Goal: Task Accomplishment & Management: Manage account settings

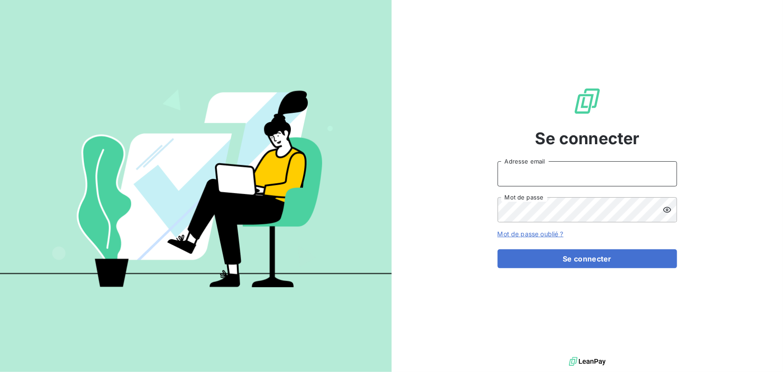
click at [388, 178] on input "Adresse email" at bounding box center [588, 173] width 180 height 25
type input "[PERSON_NAME][EMAIL_ADDRESS][DOMAIN_NAME]"
click at [388, 246] on form "[PERSON_NAME][EMAIL_ADDRESS][DOMAIN_NAME] Adresse email Mot de passe Mot de pas…" at bounding box center [588, 214] width 180 height 107
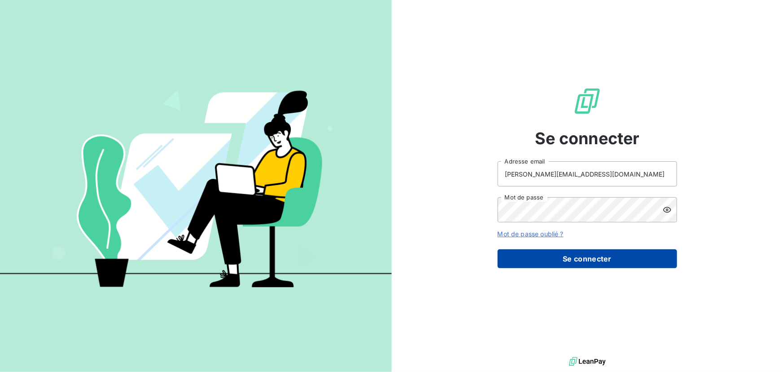
click at [388, 255] on button "Se connecter" at bounding box center [588, 258] width 180 height 19
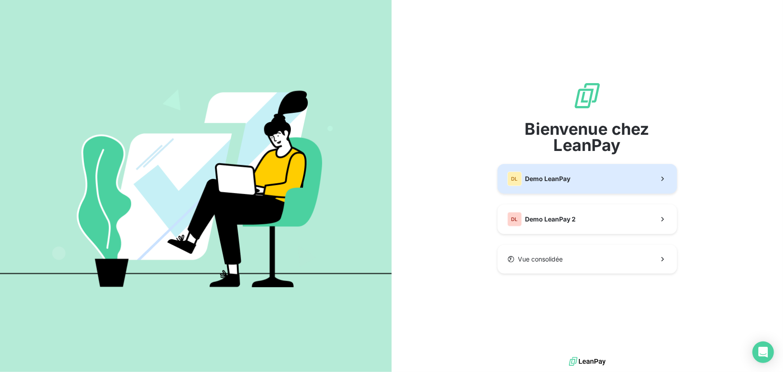
click at [388, 189] on button "DL Demo LeanPay" at bounding box center [588, 179] width 180 height 30
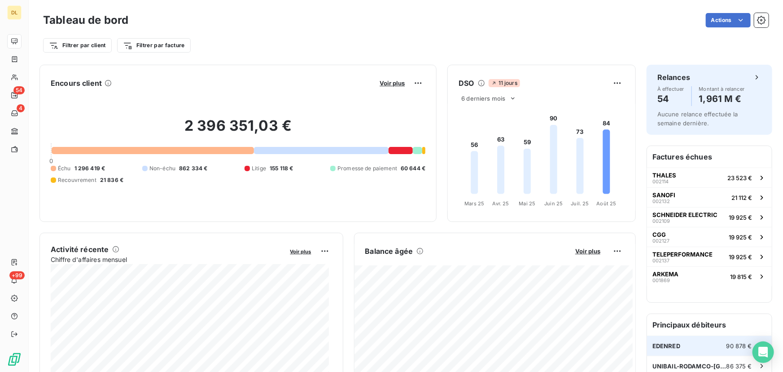
click at [679, 342] on div "EDENRED 90 878 €" at bounding box center [709, 346] width 125 height 20
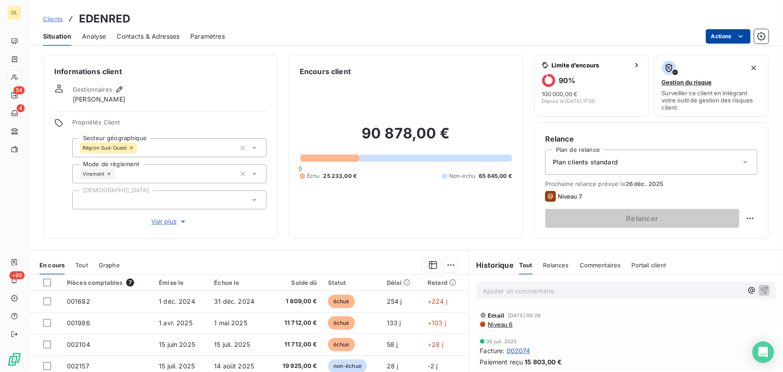
click at [721, 36] on html "DL 54 4 +99 Clients EDENRED Situation Analyse Contacts & Adresses Paramètres Ac…" at bounding box center [391, 186] width 783 height 372
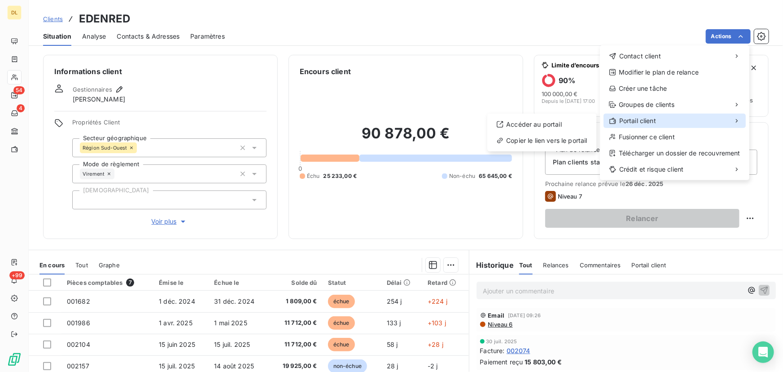
click at [651, 117] on span "Portail client" at bounding box center [638, 120] width 37 height 9
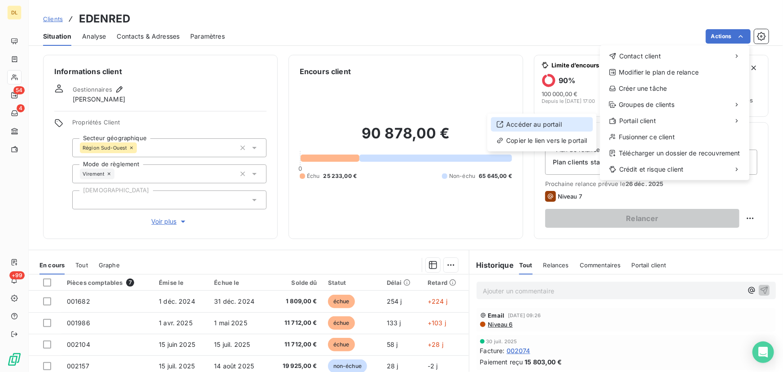
click at [569, 123] on div "Accéder au portail" at bounding box center [542, 124] width 102 height 14
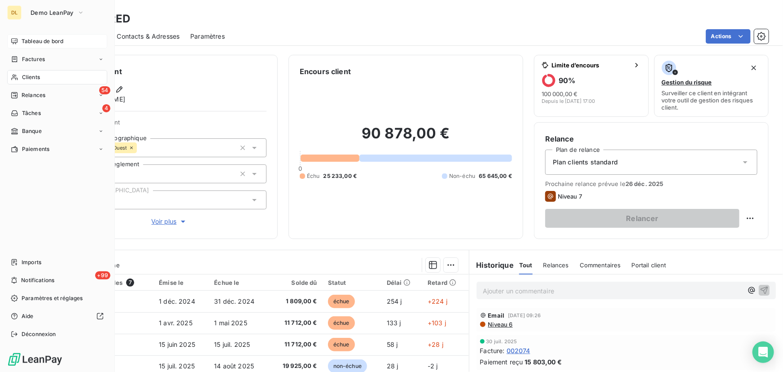
click at [18, 39] on div "Tableau de bord" at bounding box center [57, 41] width 100 height 14
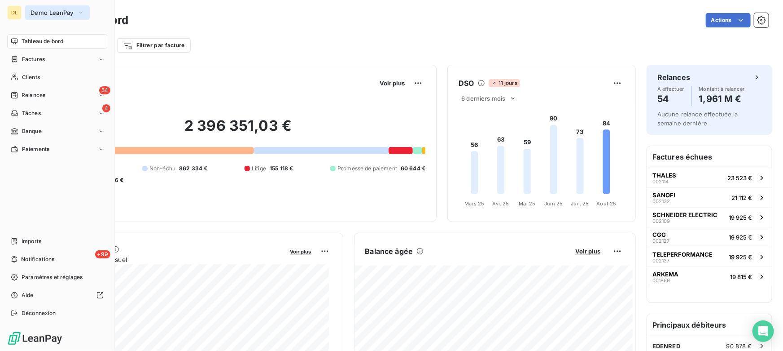
click at [56, 12] on span "Demo LeanPay" at bounding box center [52, 12] width 43 height 7
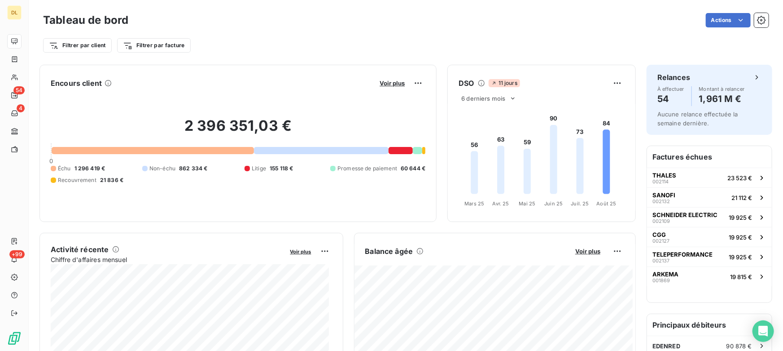
click at [315, 40] on div "Filtrer par client Filtrer par facture" at bounding box center [406, 45] width 726 height 17
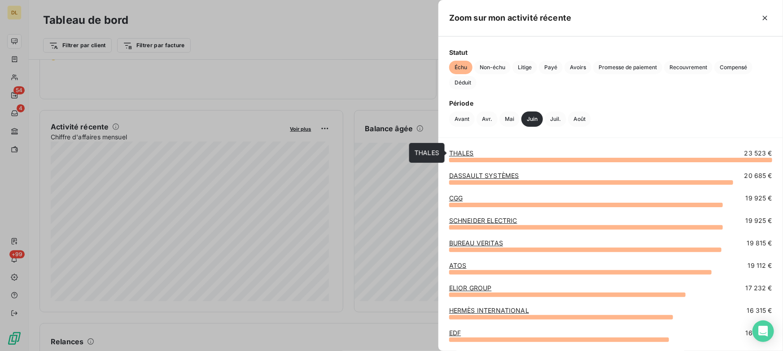
click at [467, 151] on link "THALES" at bounding box center [461, 153] width 25 height 8
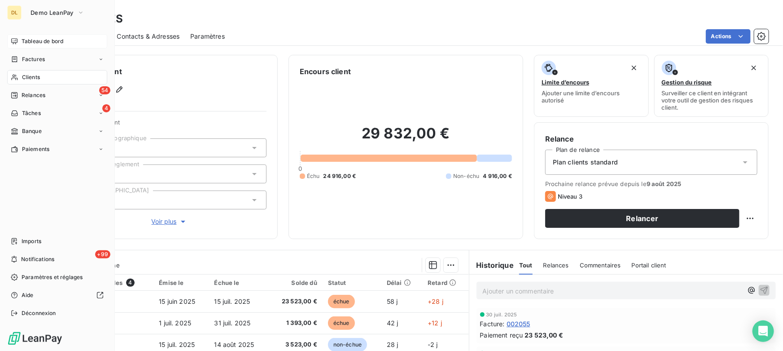
click at [22, 42] on span "Tableau de bord" at bounding box center [43, 41] width 42 height 8
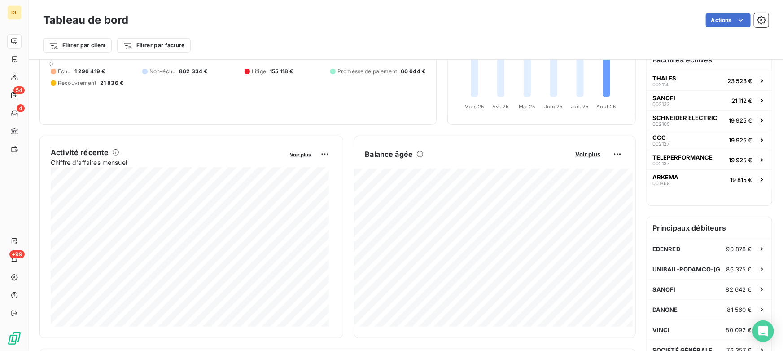
scroll to position [123, 0]
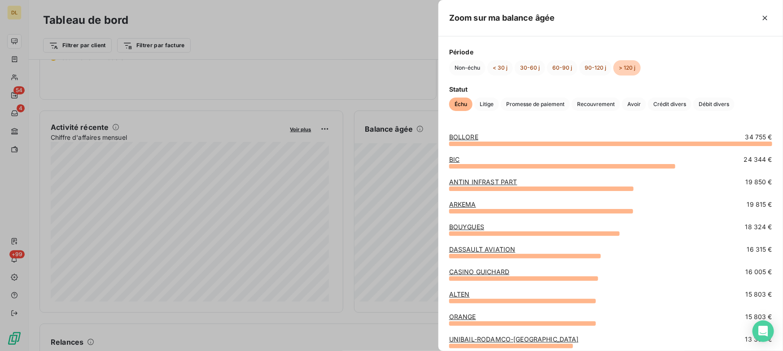
click at [384, 182] on div at bounding box center [391, 175] width 783 height 351
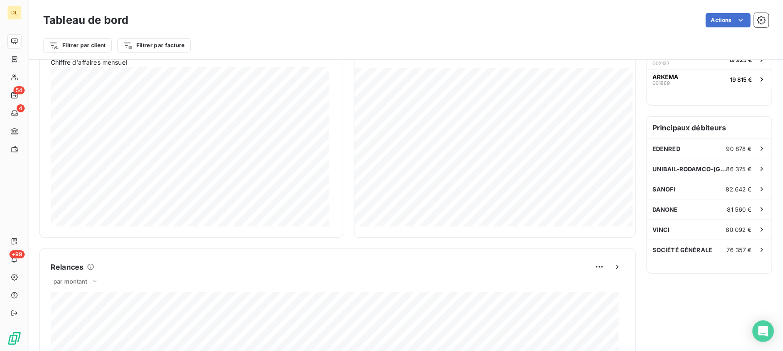
scroll to position [0, 0]
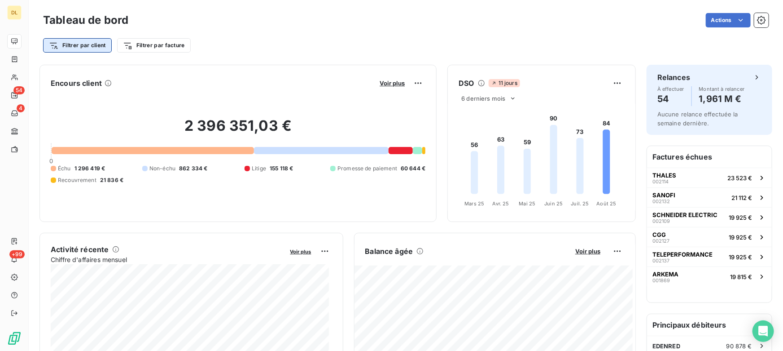
click at [69, 45] on html "DL 54 4 +99 Tableau de bord Actions Filtrer par client Filtrer par facture Enco…" at bounding box center [391, 175] width 783 height 351
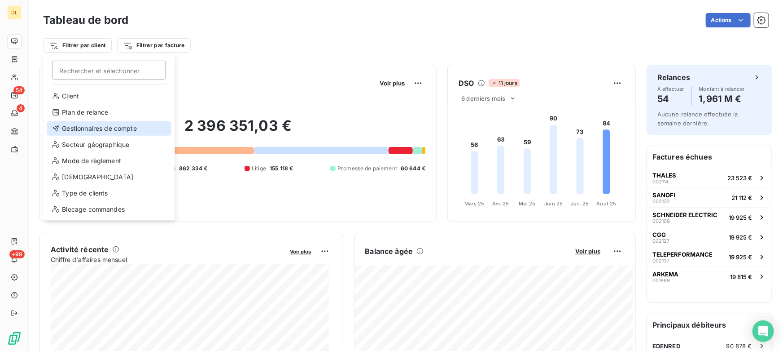
click at [77, 128] on div "Gestionnaires de compte" at bounding box center [109, 128] width 124 height 14
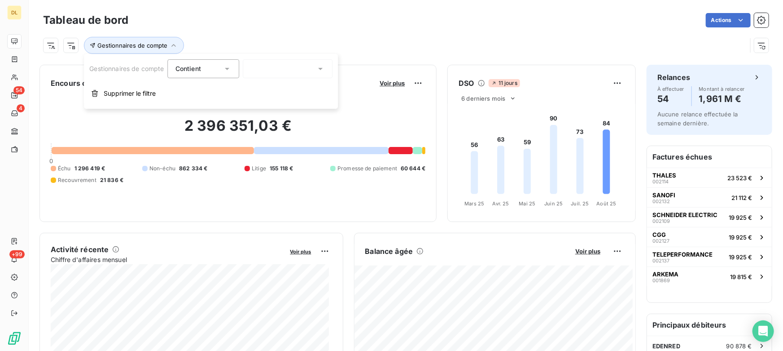
click at [265, 70] on div at bounding box center [288, 68] width 90 height 19
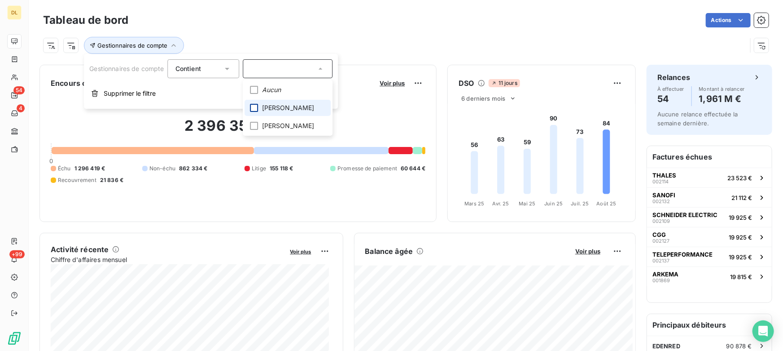
click at [255, 107] on div at bounding box center [255, 108] width 8 height 8
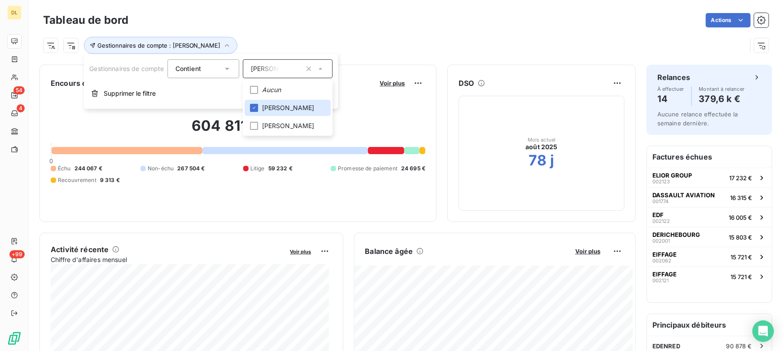
click at [365, 51] on div "Gestionnaires de compte : [PERSON_NAME]" at bounding box center [395, 45] width 704 height 17
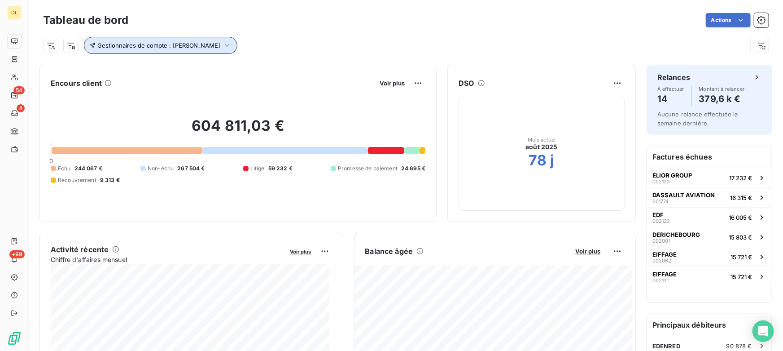
click at [174, 43] on span "Gestionnaires de compte : [PERSON_NAME]" at bounding box center [158, 45] width 123 height 7
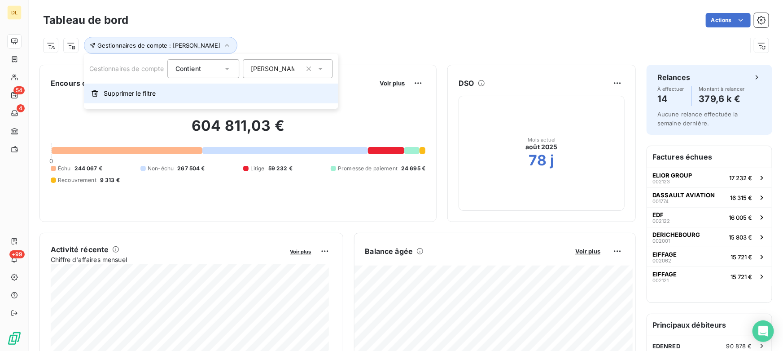
click at [148, 97] on span "Supprimer le filtre" at bounding box center [130, 93] width 52 height 9
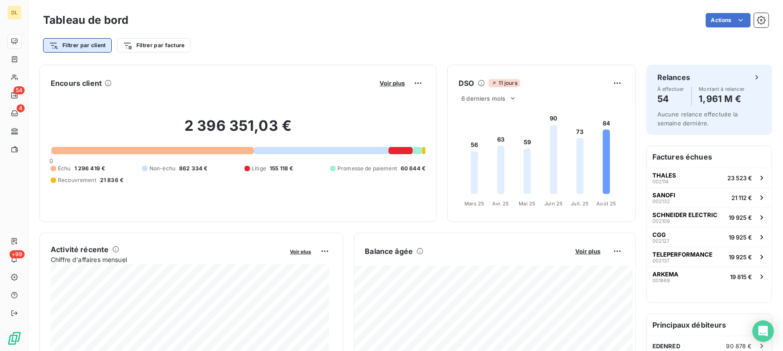
click at [75, 43] on html "DL 54 4 +99 Tableau de bord Actions Filtrer par client Filtrer par facture Enco…" at bounding box center [391, 175] width 783 height 351
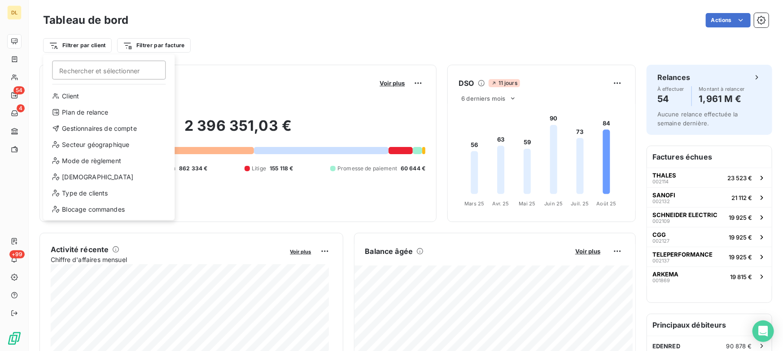
click at [220, 67] on html "DL 54 4 +99 Tableau de bord Actions Filtrer par client Rechercher et sélectionn…" at bounding box center [391, 175] width 783 height 351
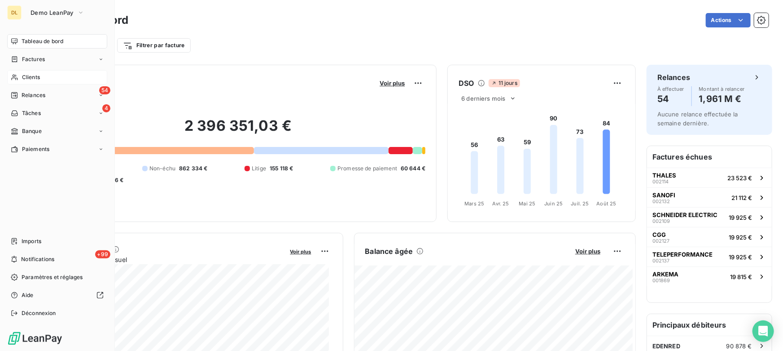
click at [18, 75] on div "Clients" at bounding box center [57, 77] width 100 height 14
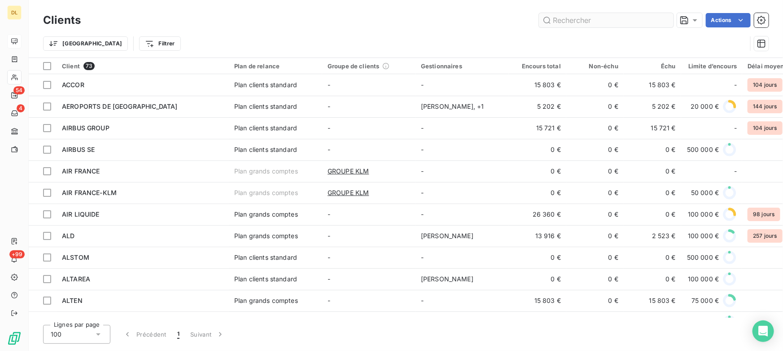
click at [554, 17] on input "text" at bounding box center [606, 20] width 135 height 14
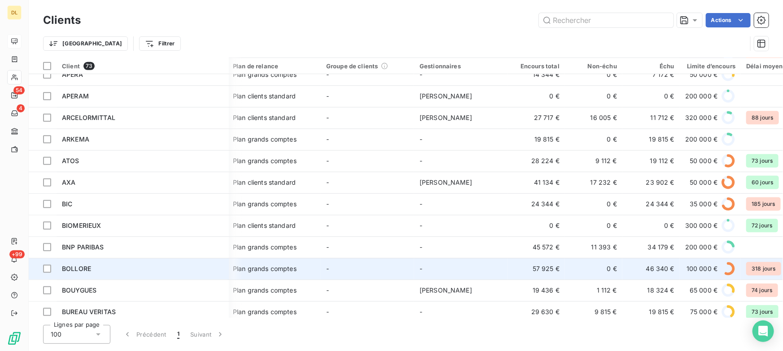
scroll to position [326, 1]
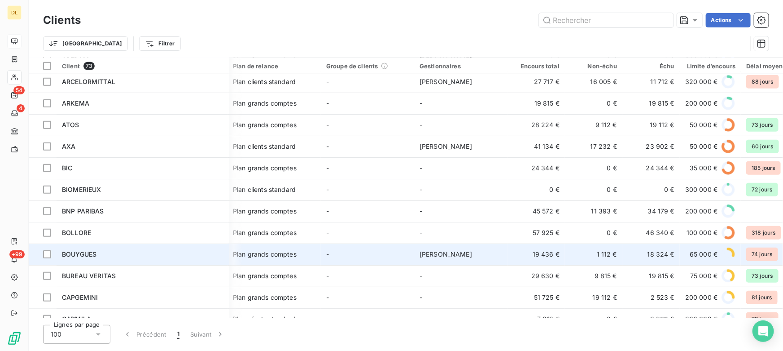
click at [116, 251] on div "BOUYGUES" at bounding box center [143, 254] width 162 height 9
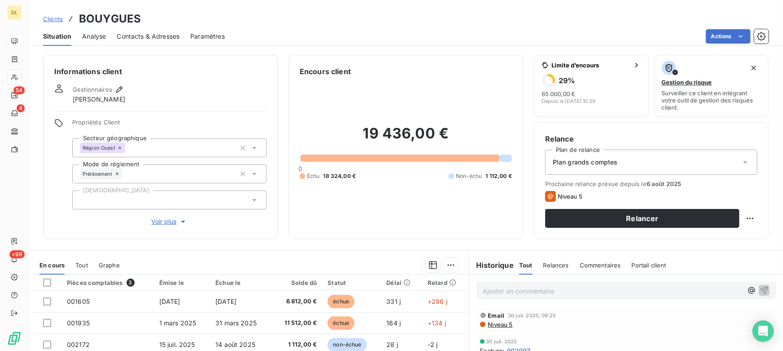
drag, startPoint x: 75, startPoint y: 99, endPoint x: 132, endPoint y: 97, distance: 57.5
click at [132, 97] on div "Gestionnaires [PERSON_NAME]" at bounding box center [160, 94] width 212 height 20
click at [136, 98] on div "Gestionnaires [PERSON_NAME]" at bounding box center [160, 94] width 212 height 20
click at [752, 104] on icon "button" at bounding box center [756, 104] width 9 height 9
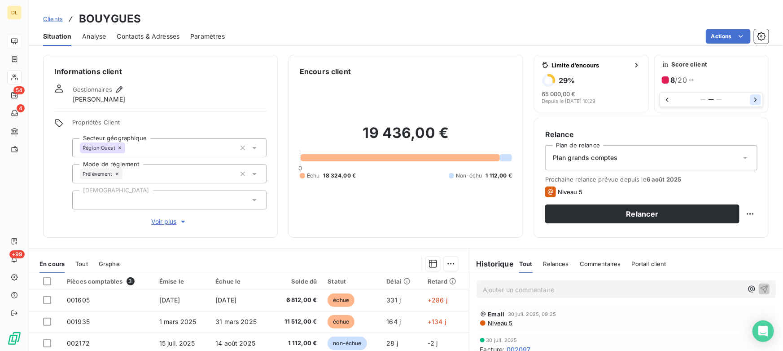
click at [751, 100] on button "button" at bounding box center [756, 99] width 11 height 11
click at [663, 101] on icon "button" at bounding box center [667, 99] width 9 height 9
click at [752, 97] on icon "button" at bounding box center [756, 99] width 9 height 9
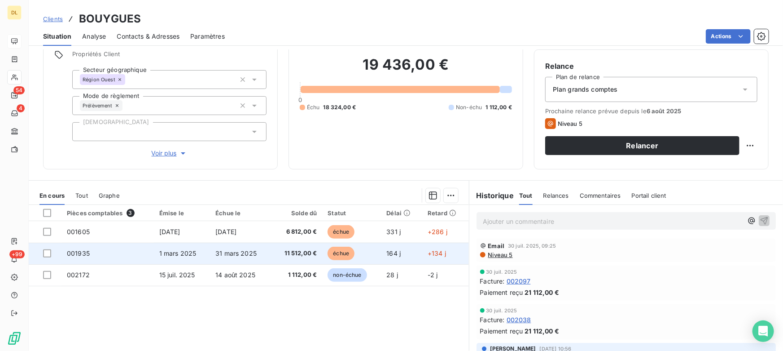
scroll to position [81, 0]
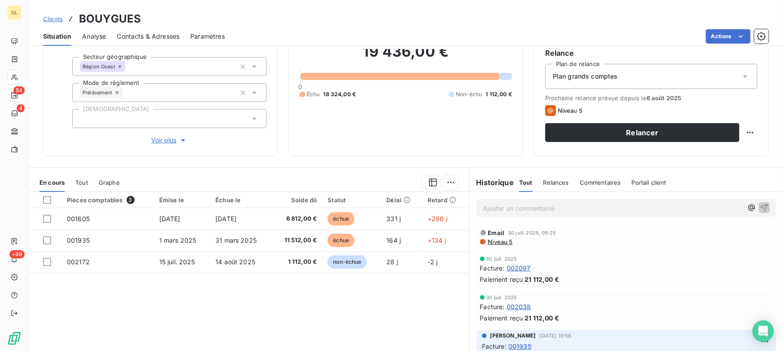
click at [79, 180] on span "Tout" at bounding box center [81, 182] width 13 height 7
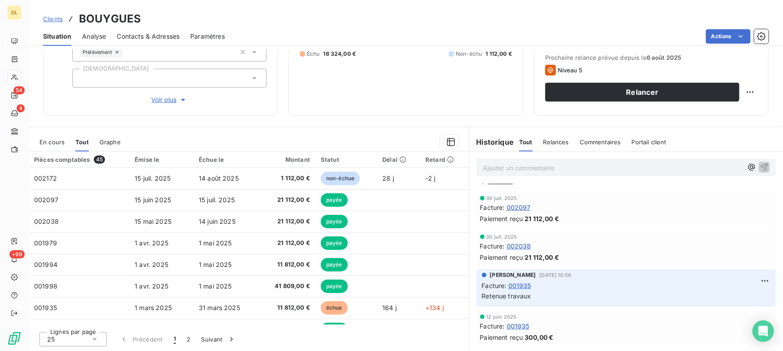
scroll to position [0, 0]
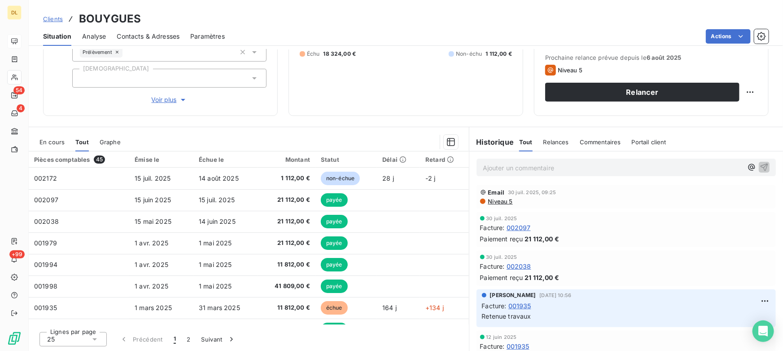
click at [504, 169] on p "Ajouter un commentaire ﻿" at bounding box center [613, 167] width 260 height 11
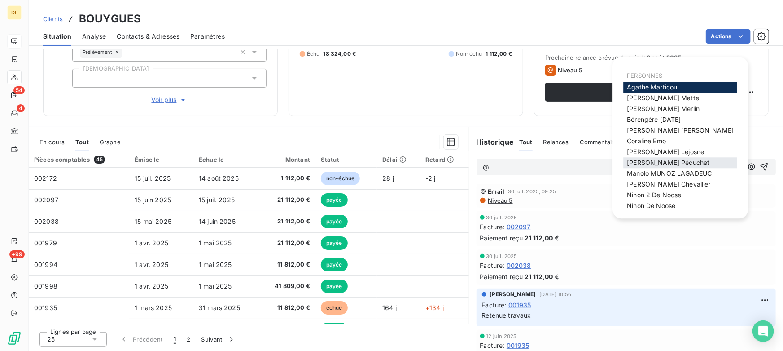
scroll to position [40, 0]
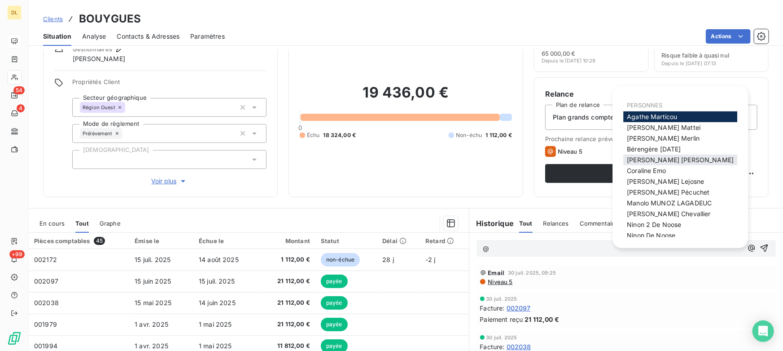
click at [657, 159] on span "[PERSON_NAME]" at bounding box center [680, 160] width 107 height 8
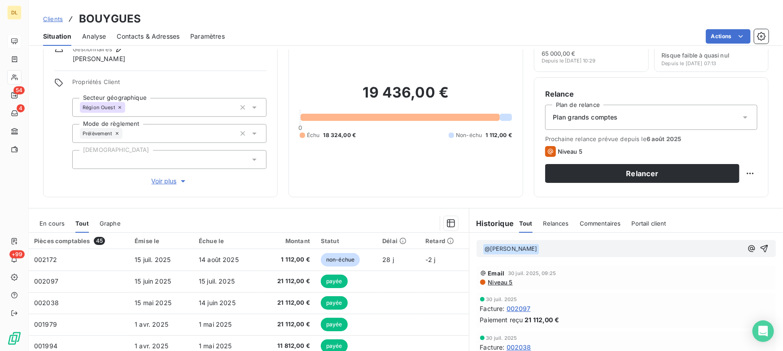
click at [584, 246] on p "﻿ @ [PERSON_NAME] ﻿ ﻿" at bounding box center [613, 248] width 260 height 11
click at [587, 247] on span "gjuyegfvqjrgvfskehrfgvbbkh" at bounding box center [583, 248] width 87 height 8
click at [588, 247] on span "gjuyegfvqjrgvfskehrfgvbbkh" at bounding box center [583, 248] width 87 height 8
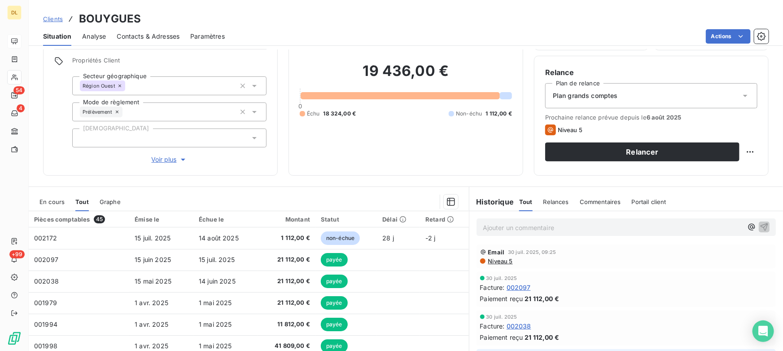
scroll to position [81, 0]
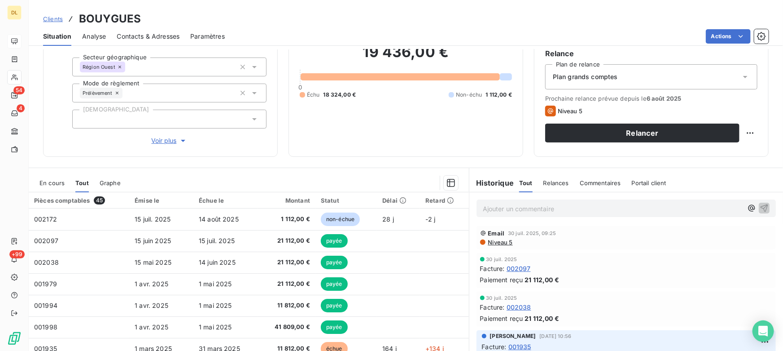
click at [49, 179] on span "En cours" at bounding box center [52, 182] width 25 height 7
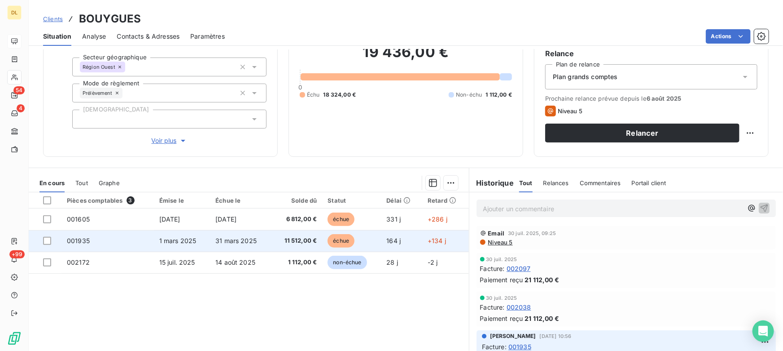
click at [148, 237] on td "001935" at bounding box center [108, 241] width 92 height 22
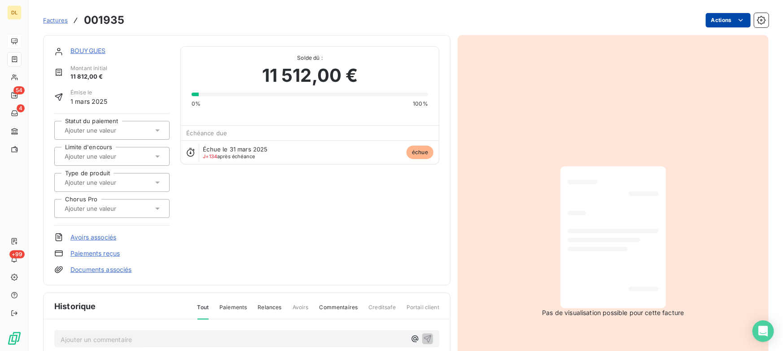
click at [718, 19] on html "DL 54 4 +99 Factures 001935 Actions BOUYGUES Montant initial 11 812,00 € Émise …" at bounding box center [391, 175] width 783 height 351
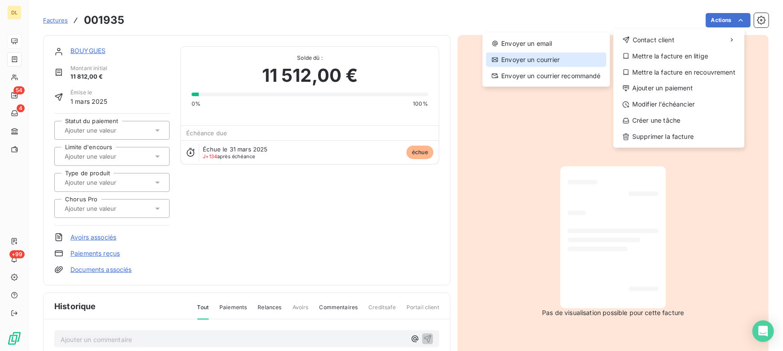
click at [566, 59] on div "Envoyer un courrier" at bounding box center [546, 60] width 120 height 14
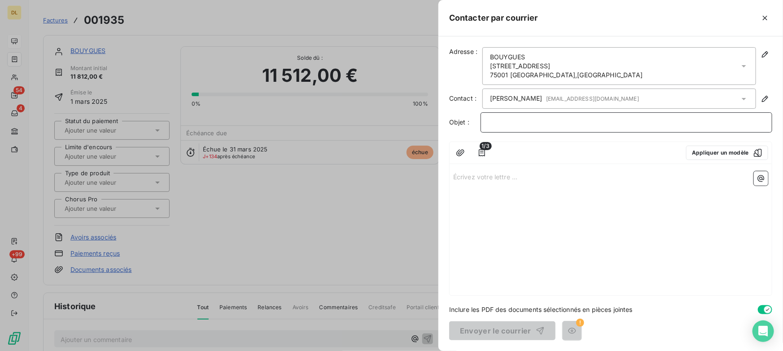
click at [507, 121] on p "﻿" at bounding box center [626, 122] width 277 height 10
click at [766, 17] on icon "button" at bounding box center [765, 17] width 9 height 9
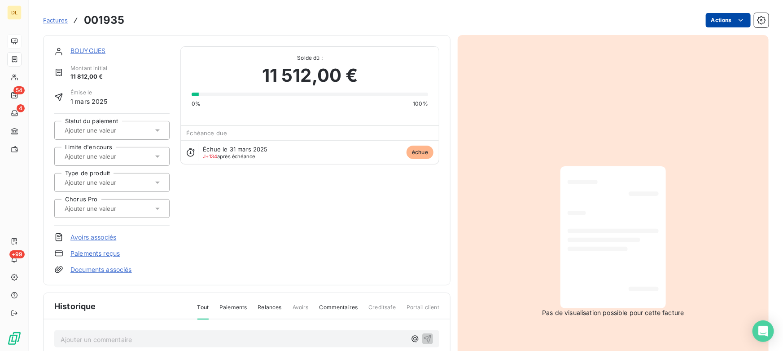
click at [714, 22] on html "DL 54 4 +99 Factures 001935 Actions BOUYGUES Montant initial 11 812,00 € Émise …" at bounding box center [391, 175] width 783 height 351
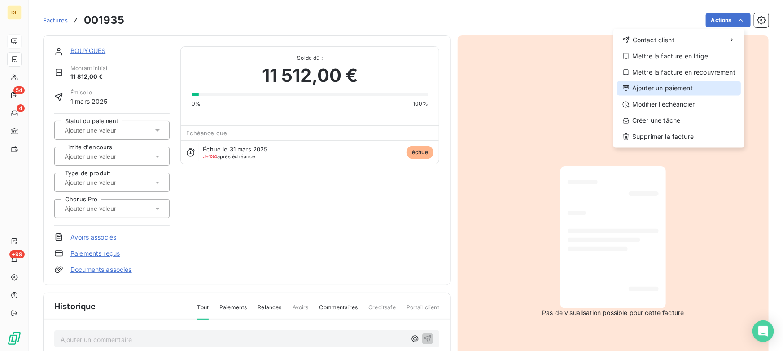
click at [682, 85] on div "Ajouter un paiement" at bounding box center [679, 88] width 124 height 14
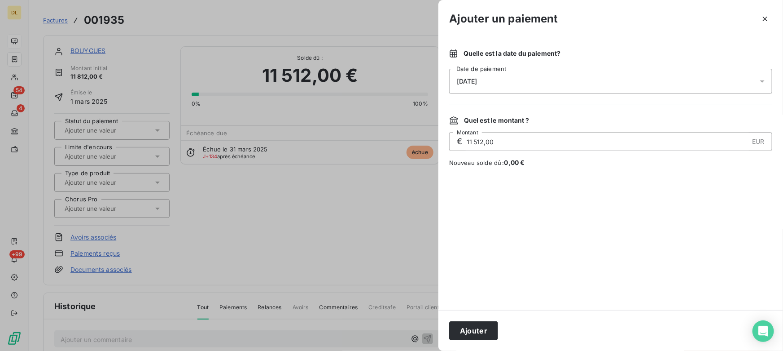
click at [514, 85] on div "[DATE]" at bounding box center [610, 81] width 323 height 25
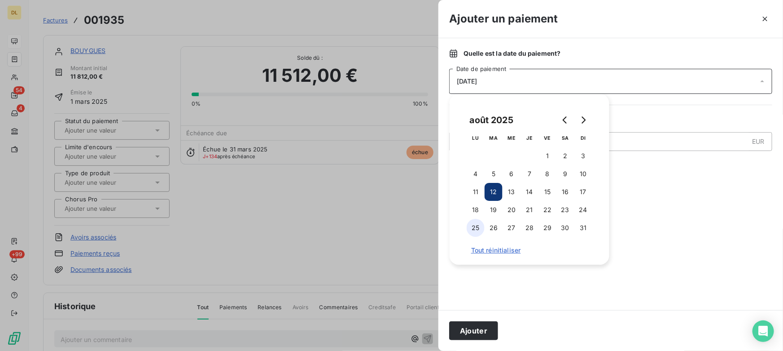
click at [474, 224] on button "25" at bounding box center [476, 228] width 18 height 18
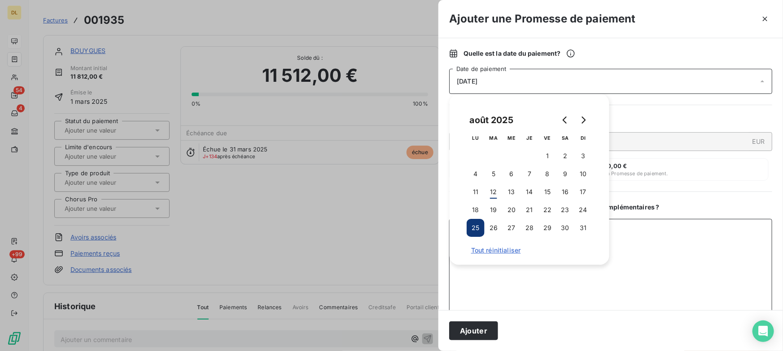
click at [579, 268] on textarea "Ajouter un commentaire ( facultatif )" at bounding box center [610, 265] width 323 height 93
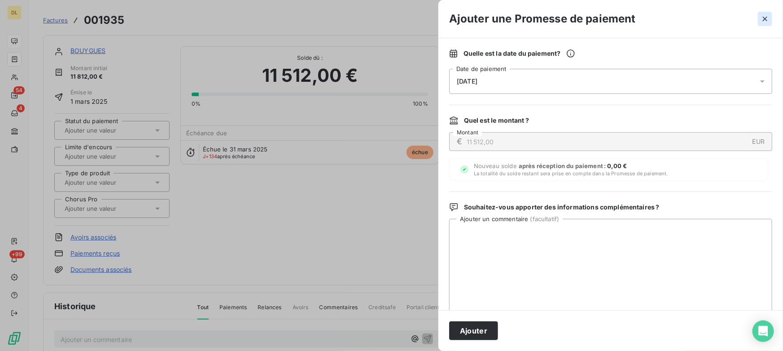
click at [764, 20] on icon "button" at bounding box center [765, 19] width 4 height 4
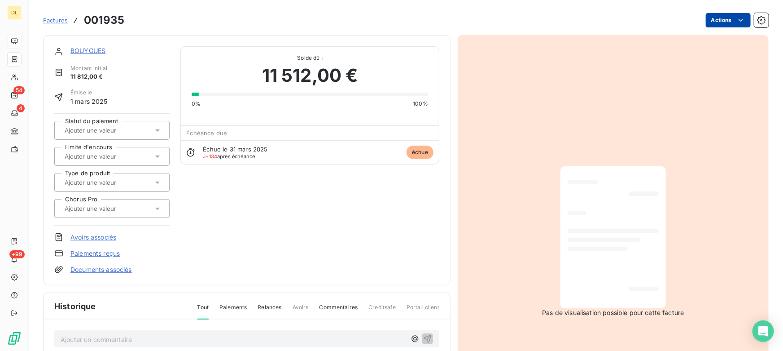
click at [721, 21] on html "DL 54 4 +99 Factures 001935 Actions BOUYGUES Montant initial 11 812,00 € Émise …" at bounding box center [391, 175] width 783 height 351
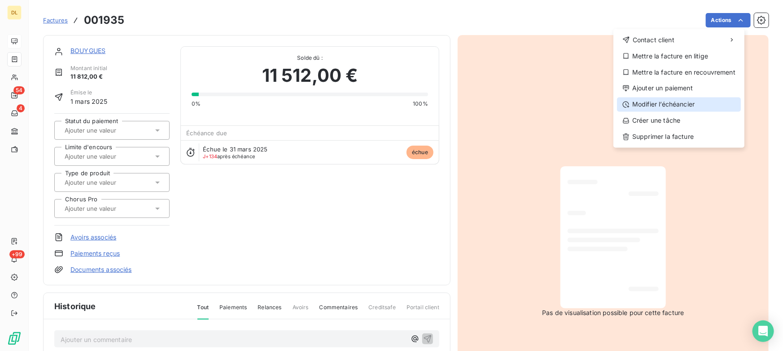
click at [669, 105] on div "Modifier l’échéancier" at bounding box center [679, 104] width 124 height 14
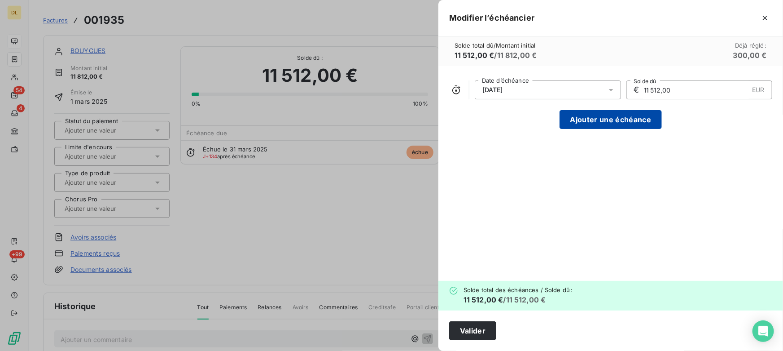
click at [584, 119] on button "Ajouter une échéance" at bounding box center [611, 119] width 102 height 19
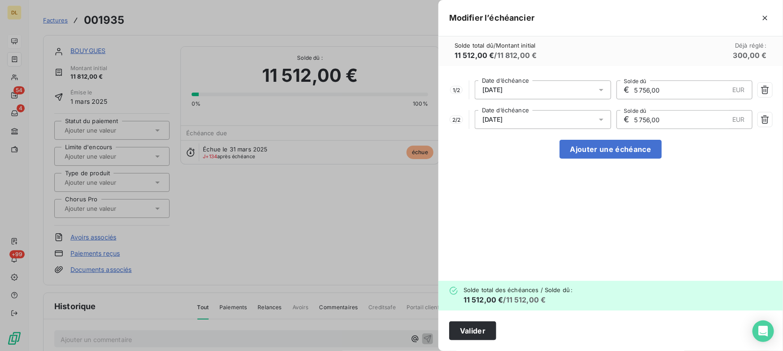
click at [570, 137] on div "1 / 2 [DATE] Date d’échéance € 5 756,00 EUR Solde dû 2 / 2 [DATE] Date d’échéan…" at bounding box center [611, 173] width 345 height 215
click at [573, 143] on button "Ajouter une échéance" at bounding box center [611, 149] width 102 height 19
type input "3 837,33"
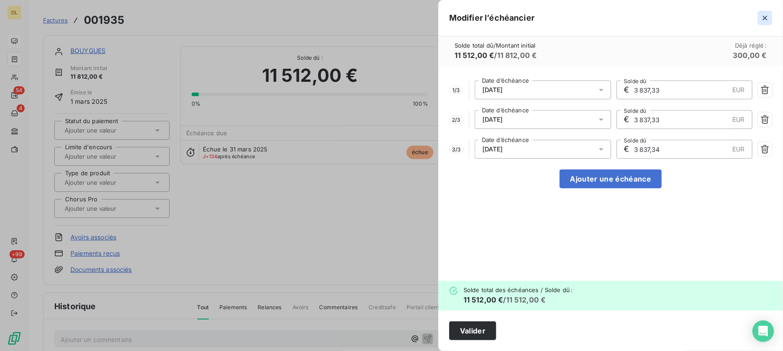
click at [764, 18] on icon "button" at bounding box center [765, 17] width 9 height 9
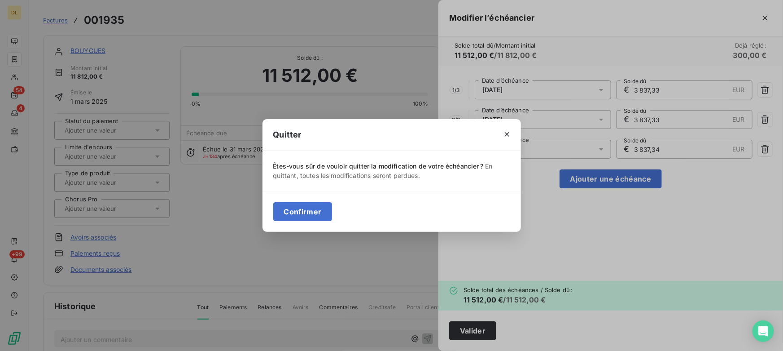
click at [292, 206] on button "Confirmer" at bounding box center [302, 211] width 59 height 19
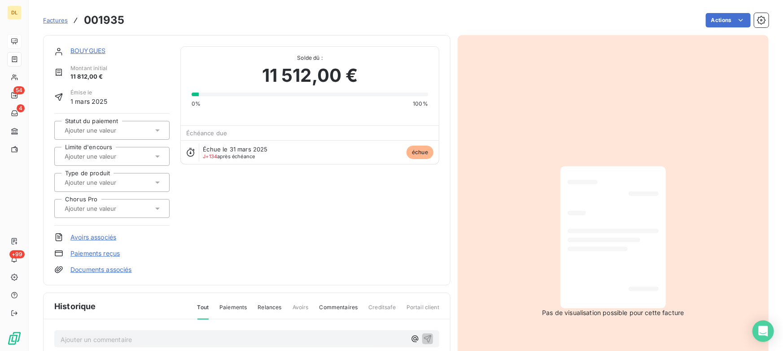
click at [58, 20] on span "Factures" at bounding box center [55, 20] width 25 height 7
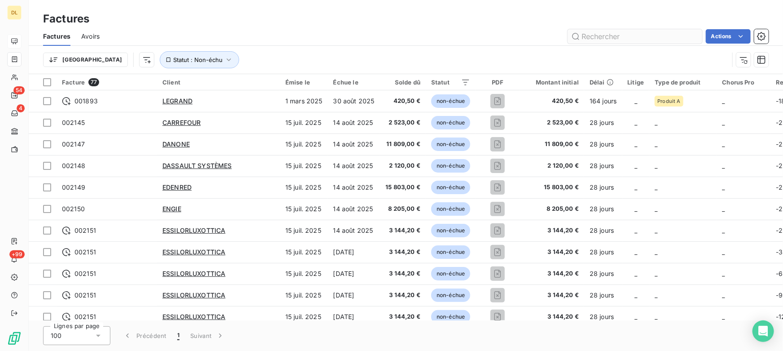
click at [651, 39] on input "text" at bounding box center [635, 36] width 135 height 14
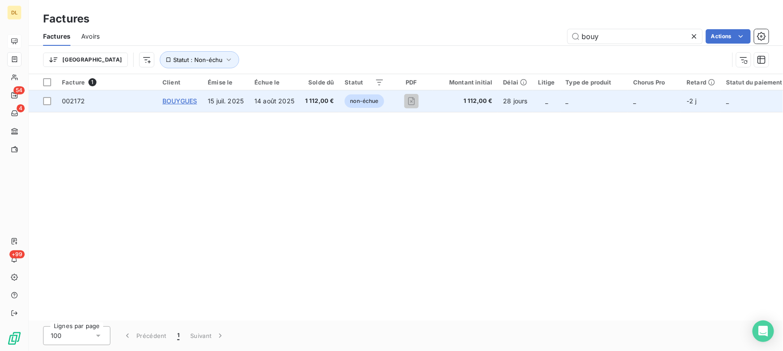
type input "bouy"
click at [171, 102] on span "BOUYGUES" at bounding box center [180, 101] width 35 height 8
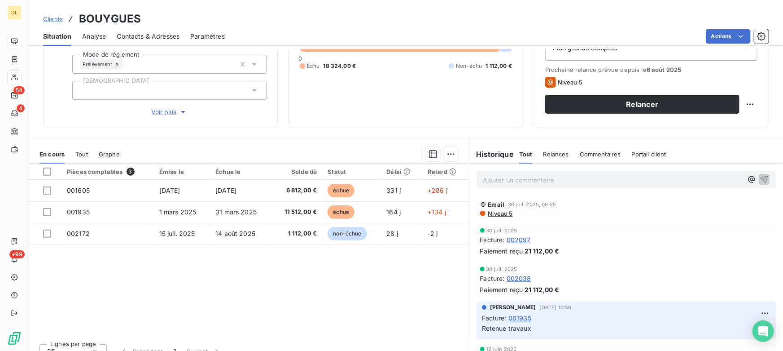
scroll to position [122, 0]
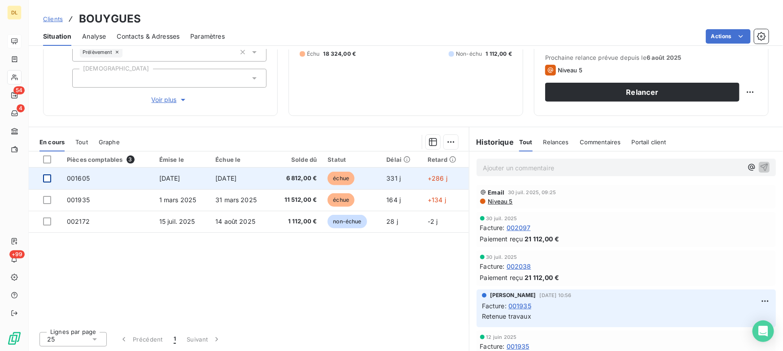
click at [47, 178] on div at bounding box center [47, 178] width 8 height 8
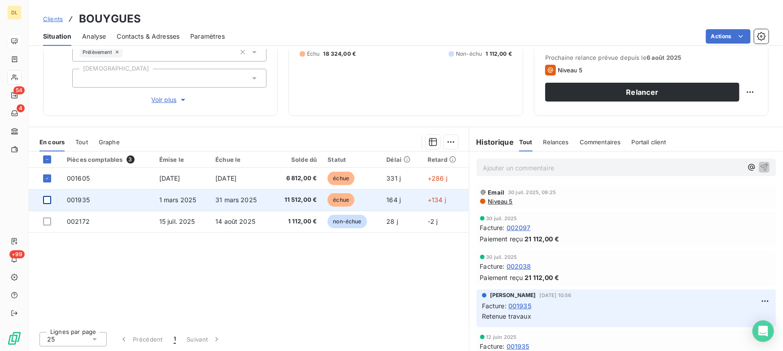
click at [47, 198] on div at bounding box center [47, 200] width 8 height 8
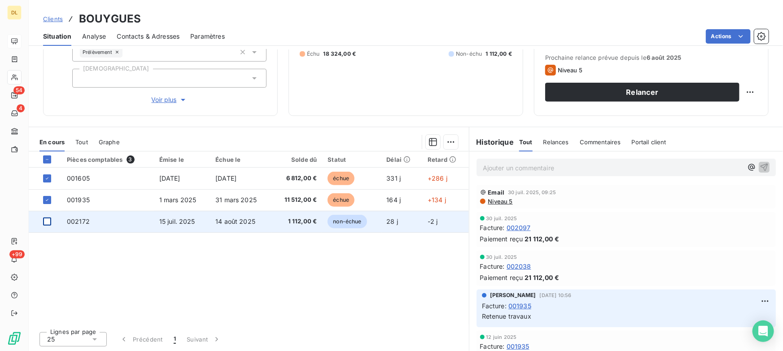
click at [47, 219] on div at bounding box center [47, 221] width 8 height 8
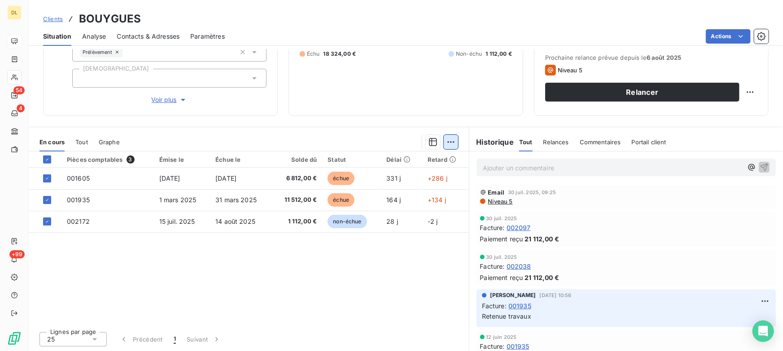
click at [442, 142] on html "DL 54 4 +99 Clients BOUYGUES Situation Analyse Contacts & Adresses Paramètres A…" at bounding box center [391, 175] width 783 height 351
click at [323, 127] on html "DL 54 4 +99 Clients BOUYGUES Situation Analyse Contacts & Adresses Paramètres A…" at bounding box center [391, 175] width 783 height 351
click at [48, 159] on icon at bounding box center [46, 159] width 5 height 5
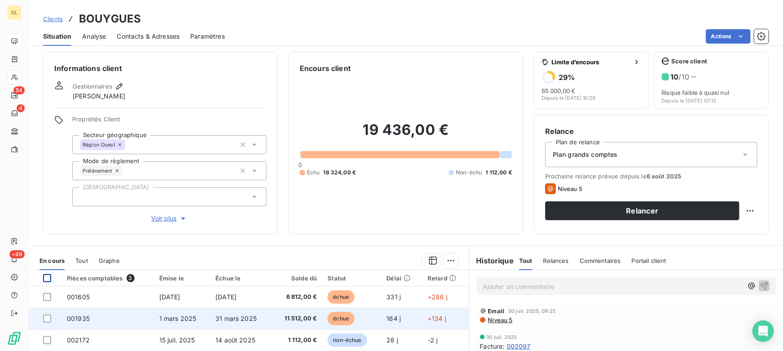
scroll to position [0, 0]
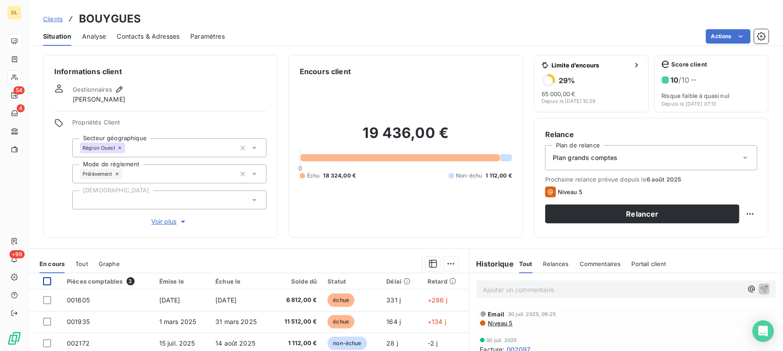
click at [97, 35] on span "Analyse" at bounding box center [94, 36] width 24 height 9
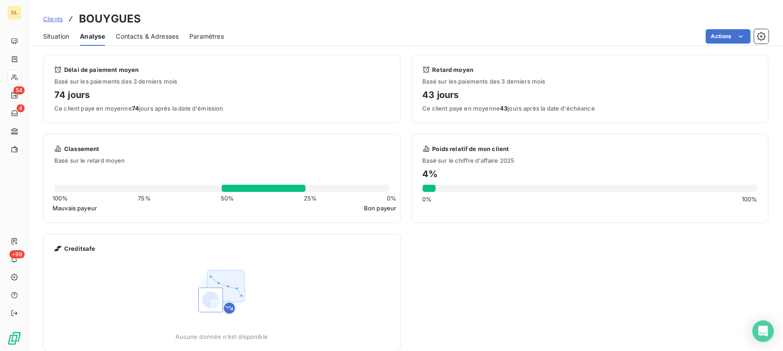
click at [144, 36] on span "Contacts & Adresses" at bounding box center [147, 36] width 63 height 9
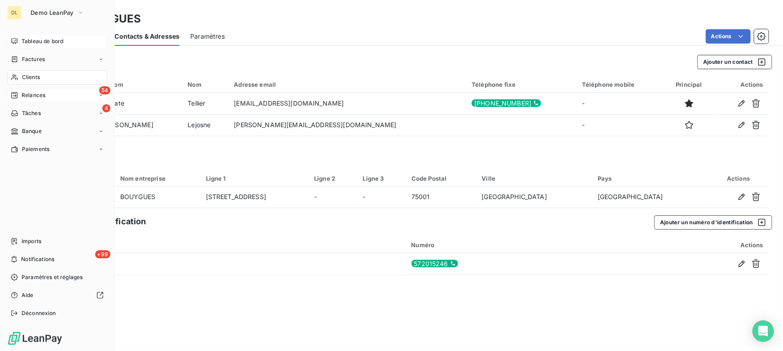
click at [37, 95] on span "Relances" at bounding box center [34, 95] width 24 height 8
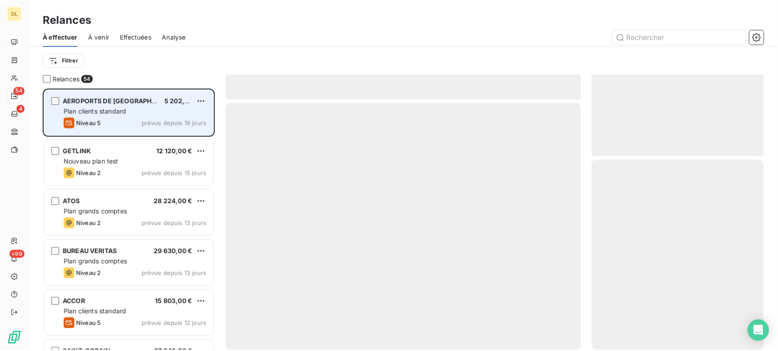
scroll to position [256, 167]
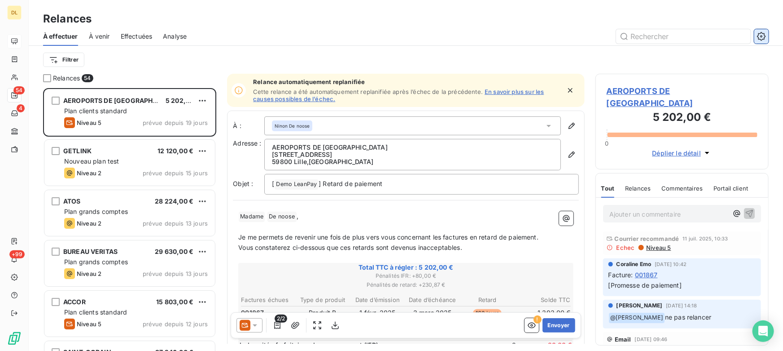
click at [762, 36] on icon "button" at bounding box center [761, 36] width 9 height 9
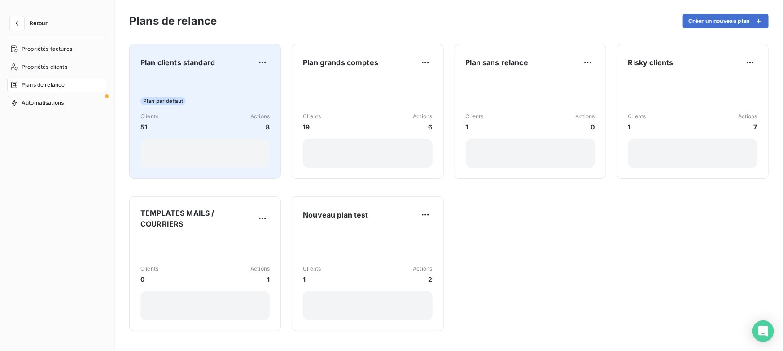
click at [191, 107] on div "Plan par défaut Clients 51 Actions 8" at bounding box center [205, 122] width 129 height 91
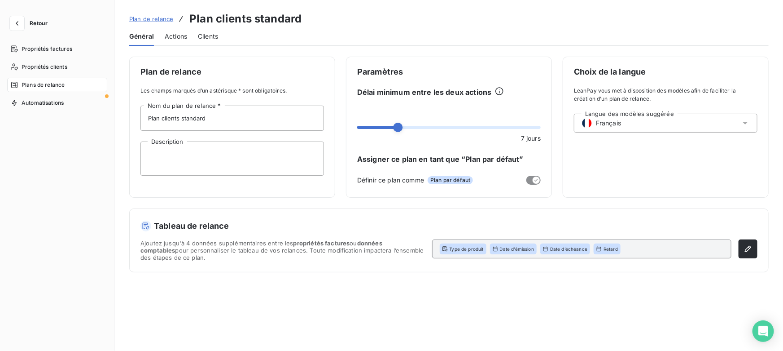
click at [173, 36] on span "Actions" at bounding box center [176, 36] width 22 height 9
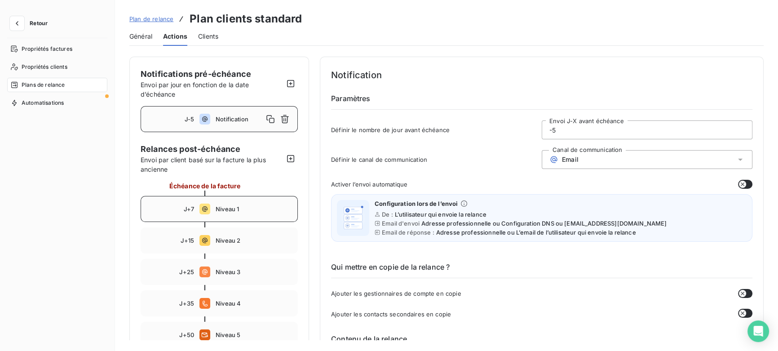
click at [218, 208] on span "Niveau 1" at bounding box center [253, 208] width 76 height 7
click at [571, 128] on input "7" at bounding box center [647, 130] width 210 height 18
click at [573, 157] on span "Email" at bounding box center [570, 159] width 17 height 7
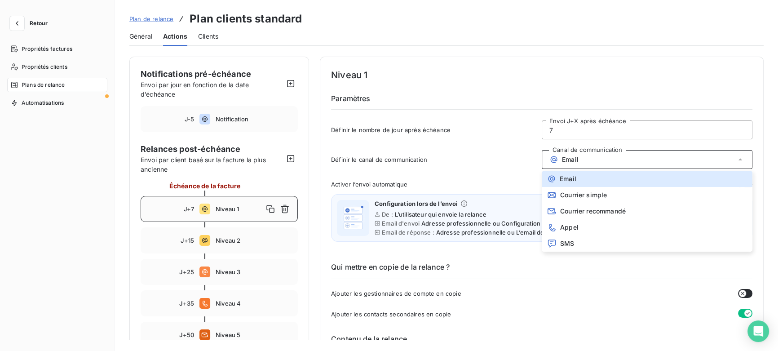
click at [580, 161] on div "Email" at bounding box center [646, 159] width 211 height 19
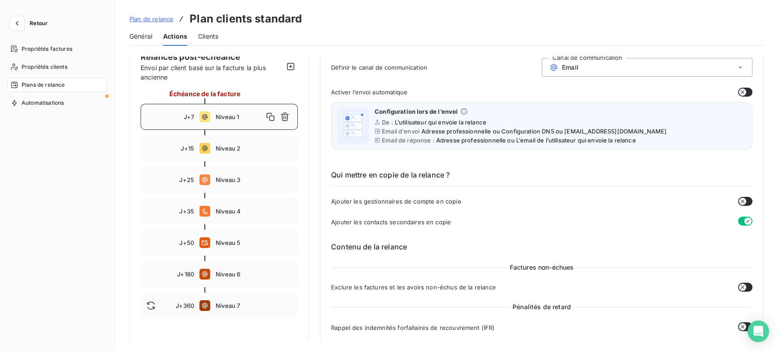
scroll to position [122, 0]
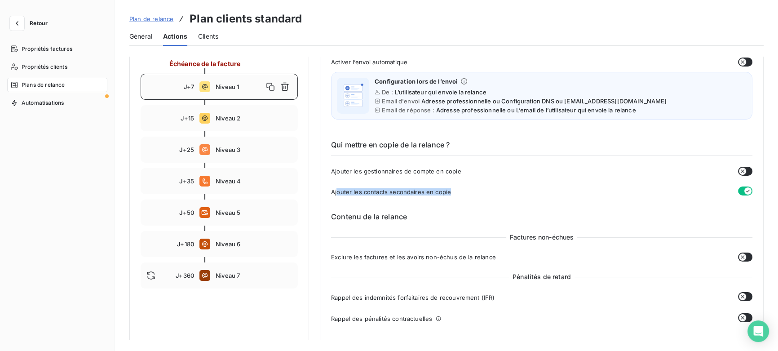
drag, startPoint x: 338, startPoint y: 192, endPoint x: 495, endPoint y: 193, distance: 157.1
click at [460, 193] on div "Ajouter les contacts secondaires en copie" at bounding box center [541, 191] width 421 height 10
click at [692, 192] on div "Ajouter les contacts secondaires en copie" at bounding box center [541, 191] width 421 height 10
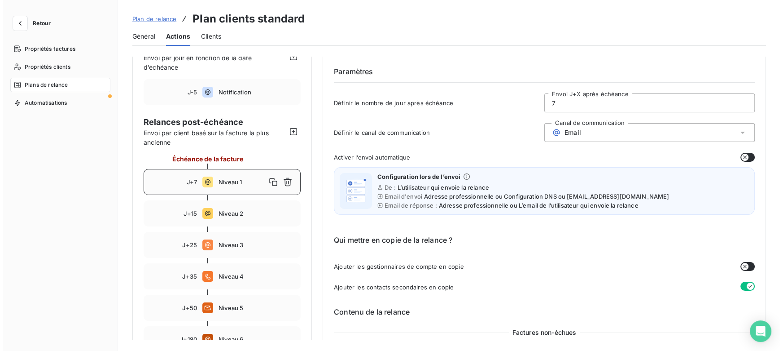
scroll to position [40, 0]
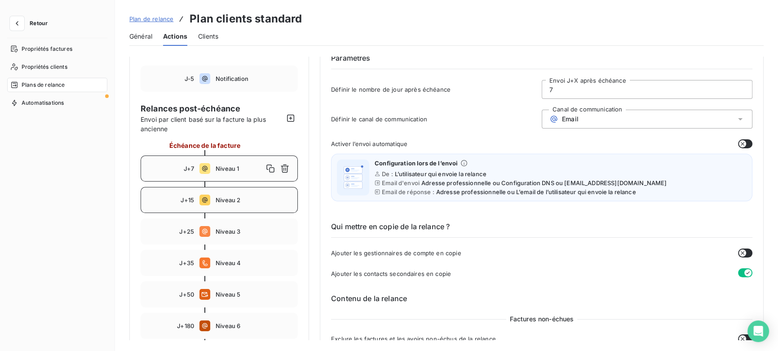
click at [224, 193] on div "J+15 Niveau 2" at bounding box center [219, 200] width 157 height 26
drag, startPoint x: 234, startPoint y: 230, endPoint x: 234, endPoint y: 244, distance: 13.9
click at [235, 230] on span "Niveau 3" at bounding box center [253, 231] width 76 height 7
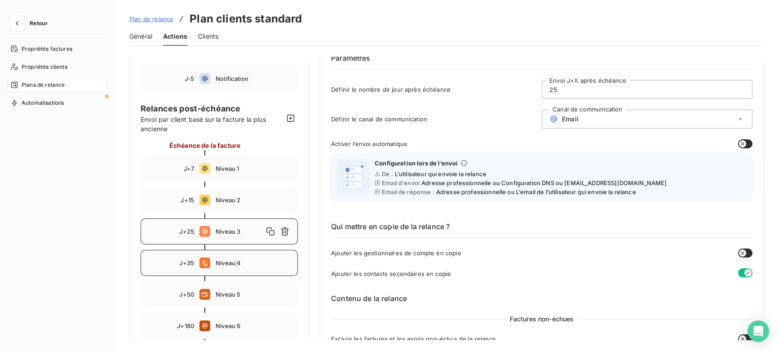
click at [236, 255] on div "J+35 Niveau 4" at bounding box center [219, 263] width 157 height 26
type input "35"
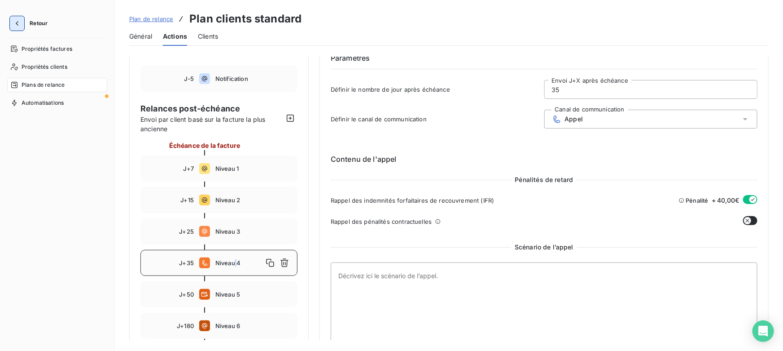
click at [17, 23] on icon "button" at bounding box center [17, 23] width 9 height 9
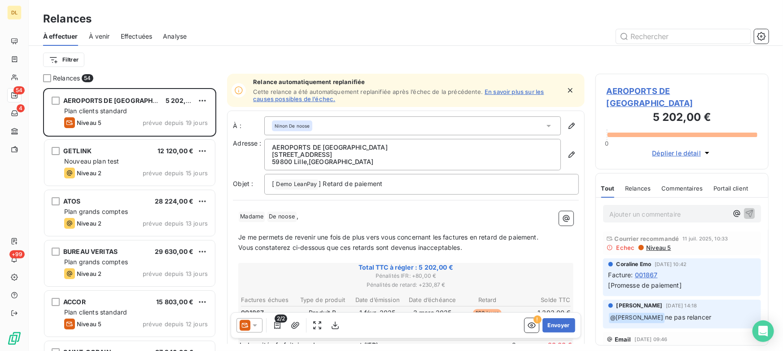
scroll to position [256, 167]
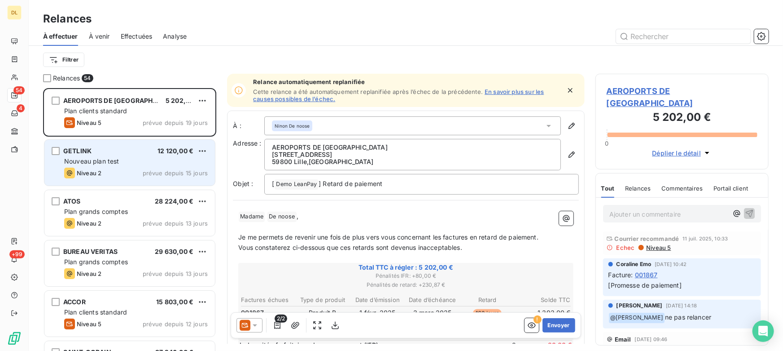
click at [133, 162] on div "Nouveau plan test" at bounding box center [136, 161] width 144 height 9
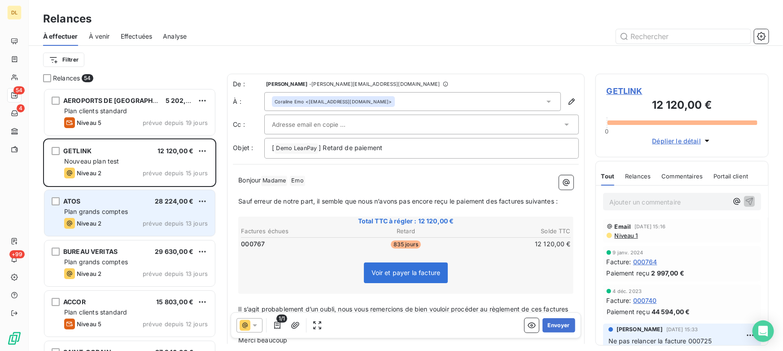
click at [123, 212] on span "Plan grands comptes" at bounding box center [96, 211] width 64 height 8
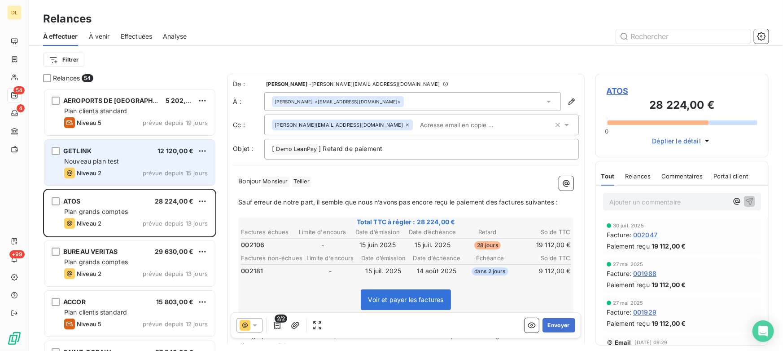
click at [119, 170] on div "Niveau 2 prévue depuis 15 jours" at bounding box center [136, 172] width 144 height 11
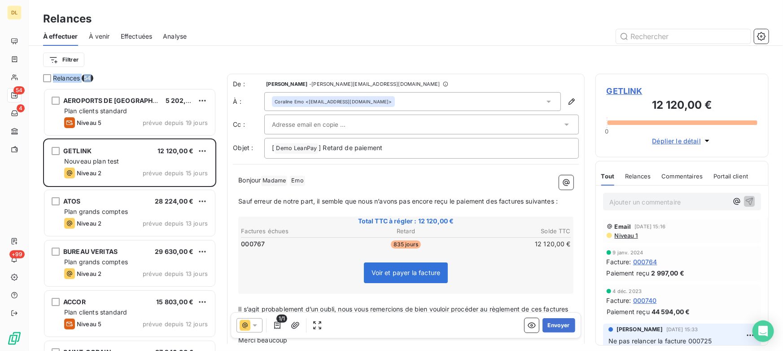
drag, startPoint x: 54, startPoint y: 78, endPoint x: 95, endPoint y: 79, distance: 41.3
click at [95, 79] on div "Relances 54" at bounding box center [129, 78] width 173 height 9
click at [109, 79] on div "Relances 54" at bounding box center [129, 78] width 173 height 9
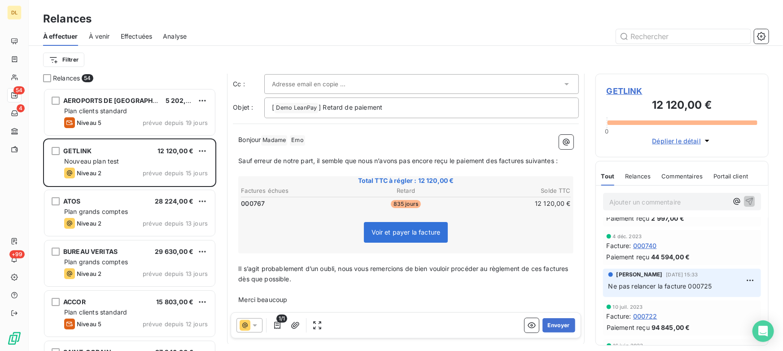
scroll to position [40, 0]
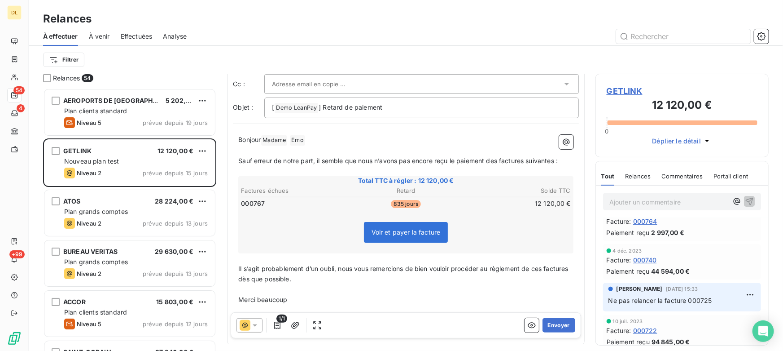
click at [328, 284] on p "﻿" at bounding box center [405, 289] width 335 height 10
click at [249, 326] on icon at bounding box center [245, 325] width 11 height 11
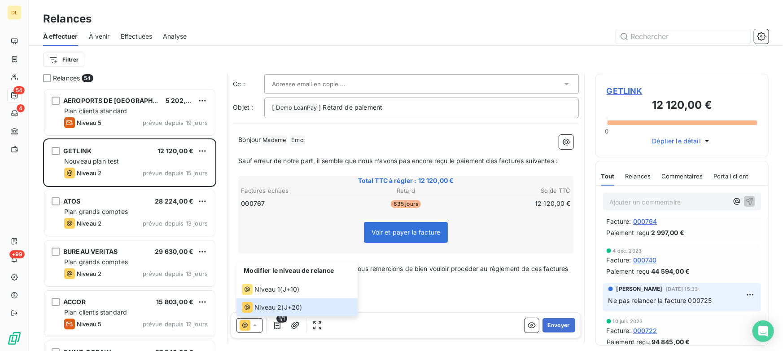
click at [431, 289] on p "﻿" at bounding box center [405, 289] width 335 height 10
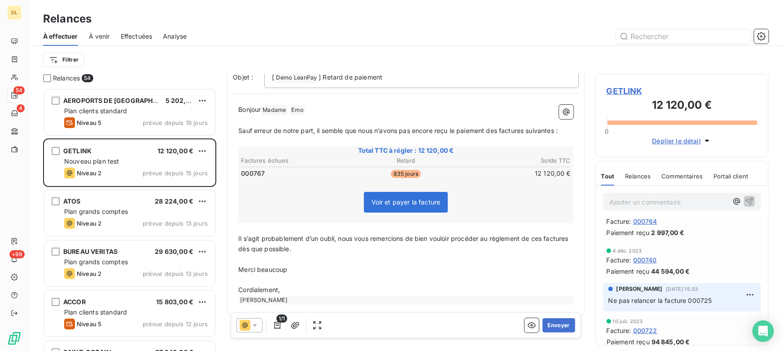
scroll to position [79, 0]
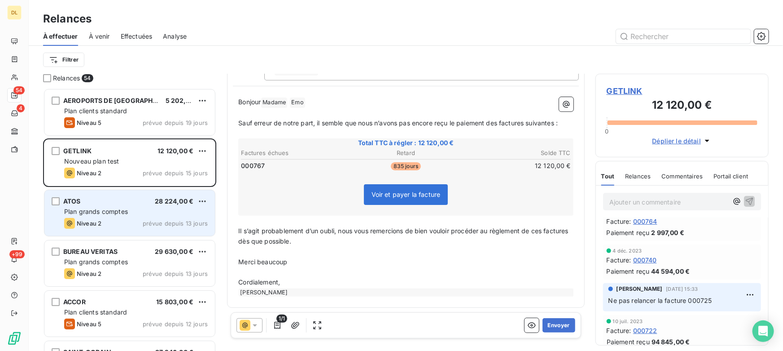
click at [118, 211] on span "Plan grands comptes" at bounding box center [96, 211] width 64 height 8
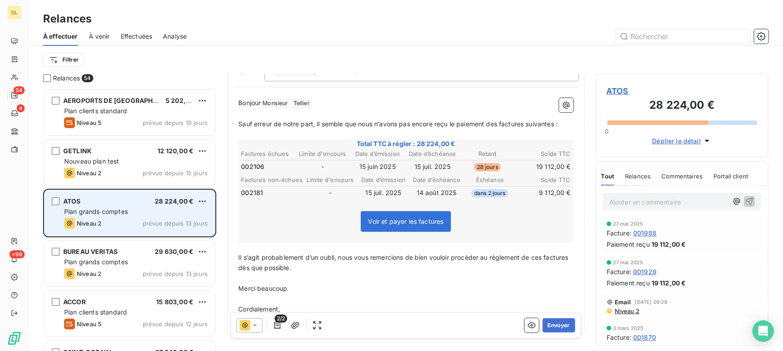
scroll to position [46, 0]
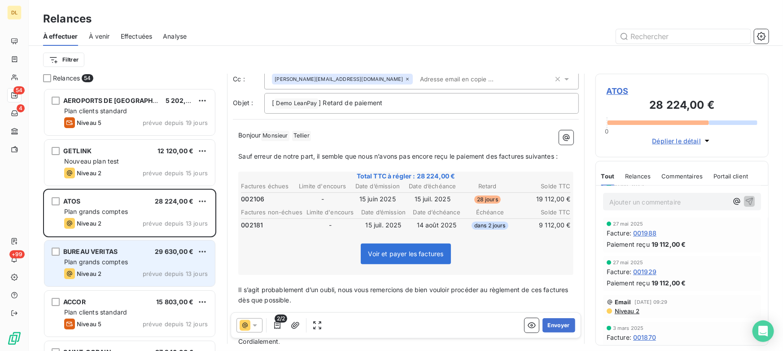
click at [136, 268] on div "Niveau 2 prévue depuis 13 jours" at bounding box center [136, 273] width 144 height 11
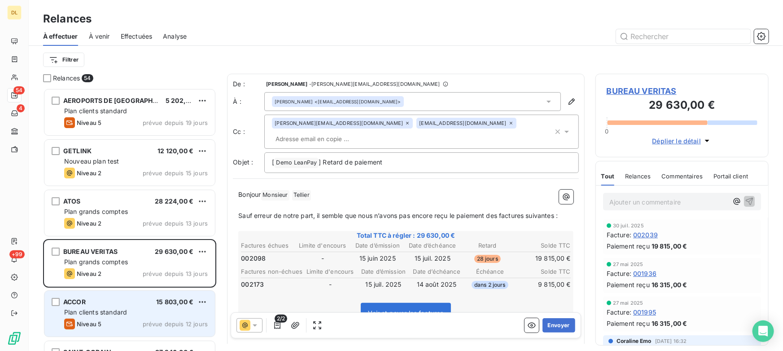
click at [143, 301] on div "ACCOR 15 803,00 €" at bounding box center [136, 302] width 144 height 8
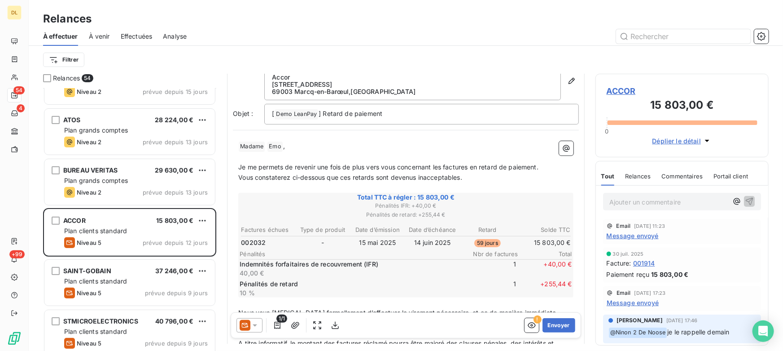
scroll to position [82, 0]
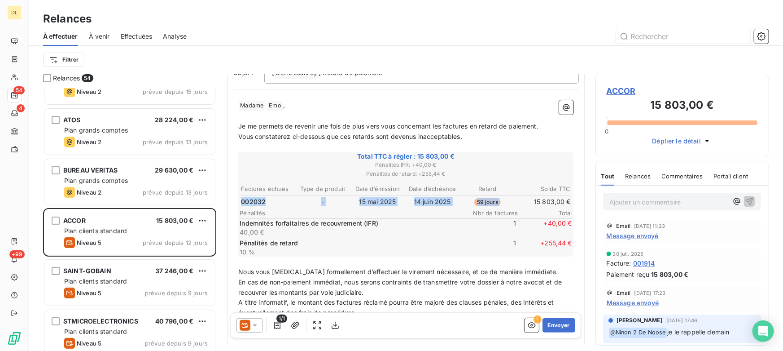
drag, startPoint x: 242, startPoint y: 198, endPoint x: 521, endPoint y: 202, distance: 278.4
click at [521, 202] on tr "002032 - [DATE] [DATE] 59 jours 15 803,00 €" at bounding box center [406, 202] width 331 height 10
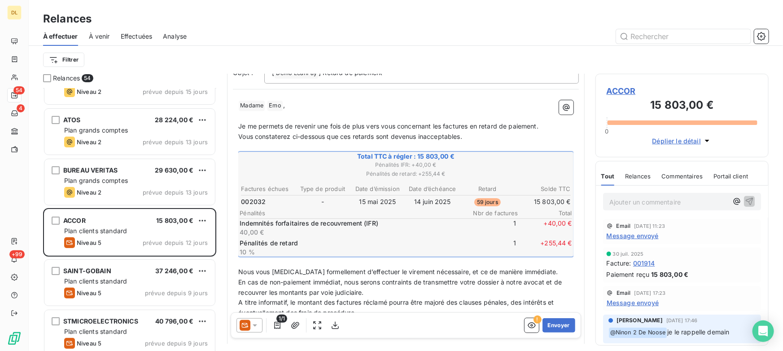
click at [517, 202] on td "15 803,00 €" at bounding box center [544, 202] width 56 height 10
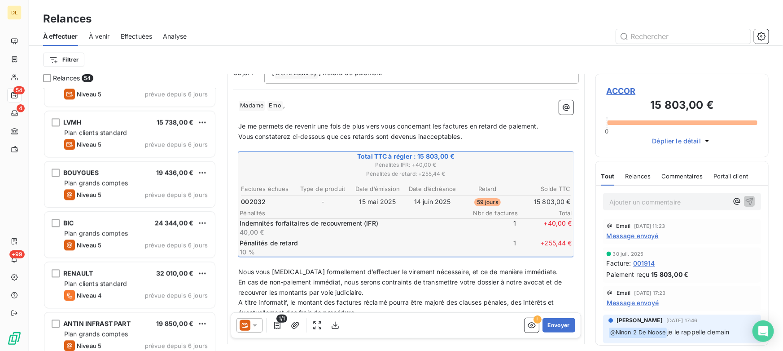
scroll to position [1020, 0]
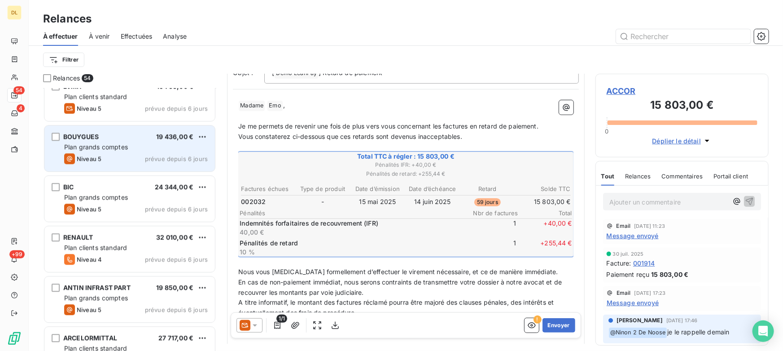
click at [188, 149] on div "Plan grands comptes" at bounding box center [136, 146] width 144 height 9
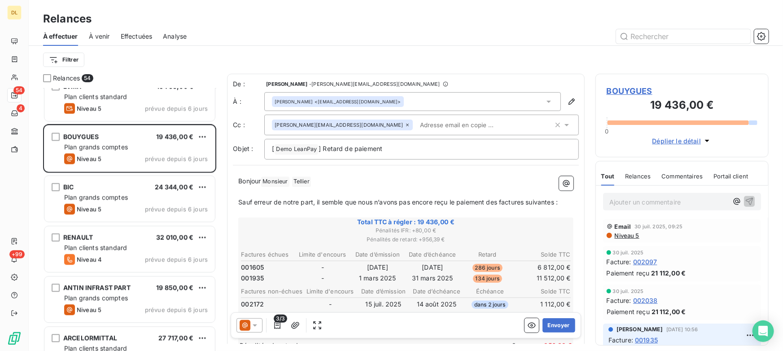
click at [259, 323] on icon at bounding box center [255, 325] width 9 height 9
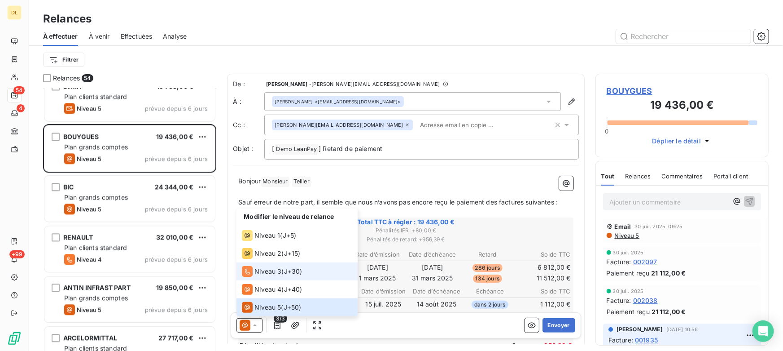
click at [261, 273] on span "Niveau 3" at bounding box center [268, 271] width 27 height 9
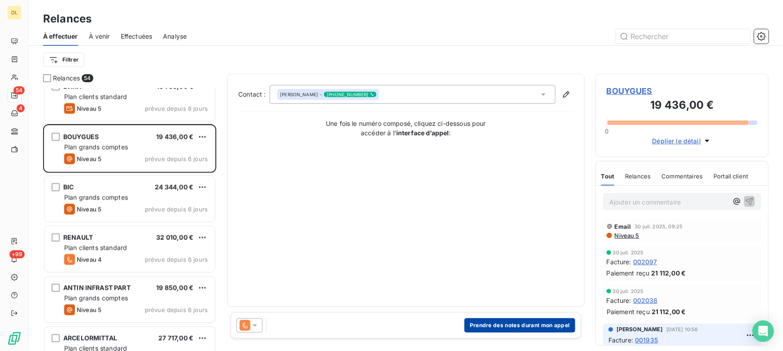
click at [516, 325] on button "Prendre des notes durant mon appel" at bounding box center [520, 325] width 111 height 14
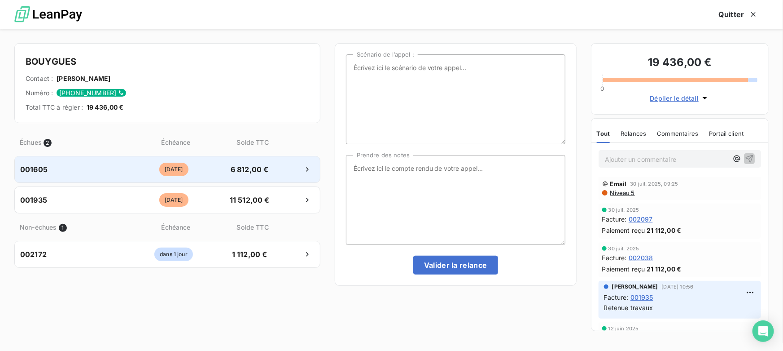
click at [109, 168] on div "001605" at bounding box center [70, 169] width 101 height 11
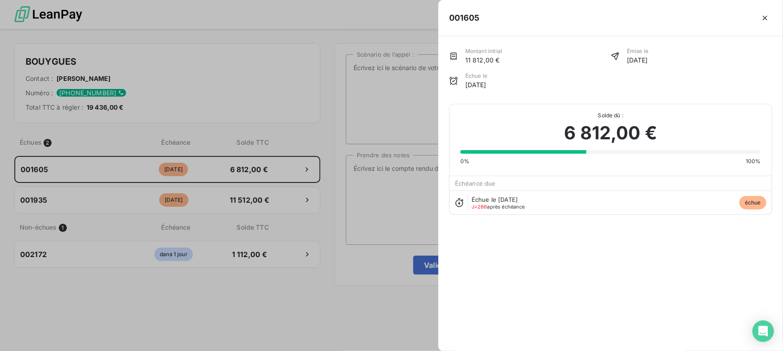
click at [132, 196] on div at bounding box center [391, 175] width 783 height 351
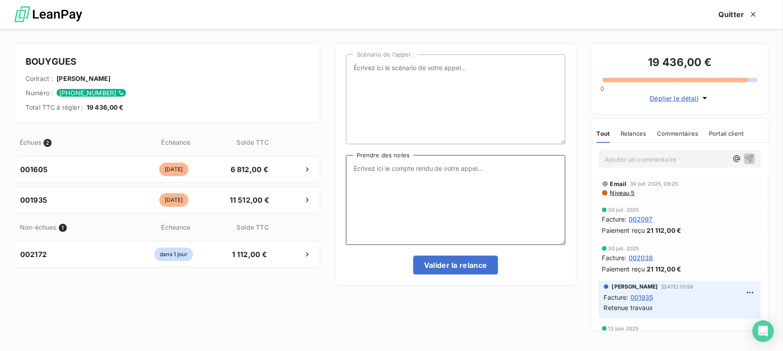
click at [409, 189] on textarea "Prendre des notes" at bounding box center [456, 200] width 220 height 90
click at [737, 20] on button "Quitter" at bounding box center [738, 14] width 61 height 19
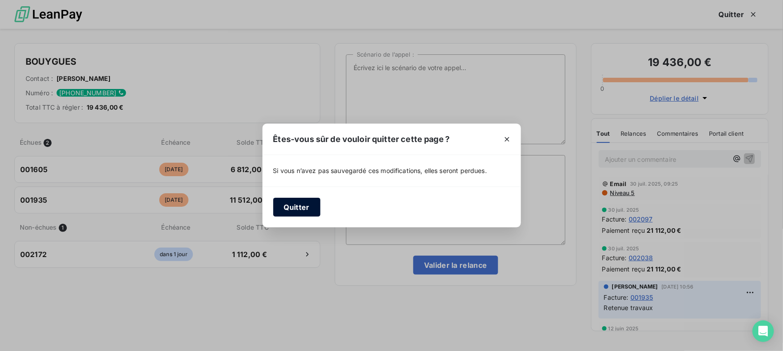
click at [303, 209] on button "Quitter" at bounding box center [296, 207] width 47 height 19
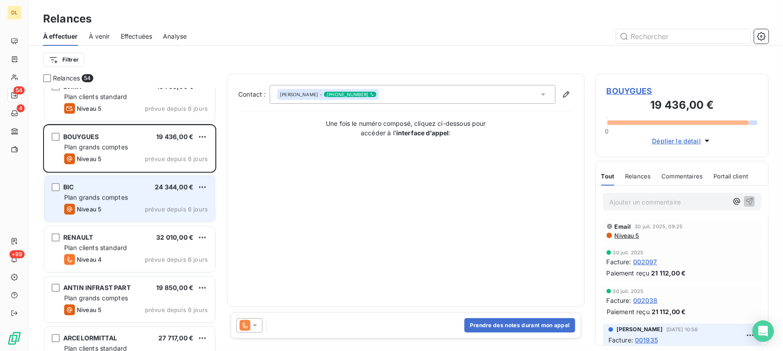
click at [139, 197] on div "Plan grands comptes" at bounding box center [136, 197] width 144 height 9
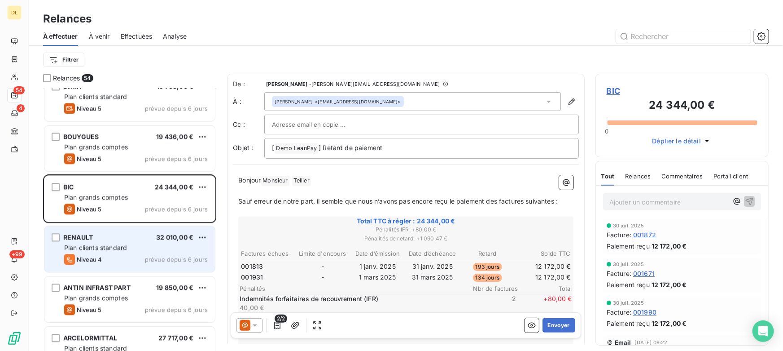
click at [135, 252] on div "RENAULT 32 010,00 € Plan clients standard Niveau 4 prévue depuis 6 jours" at bounding box center [129, 249] width 171 height 46
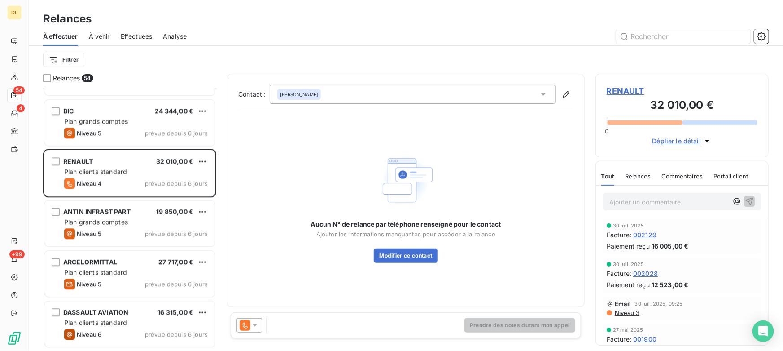
scroll to position [1102, 0]
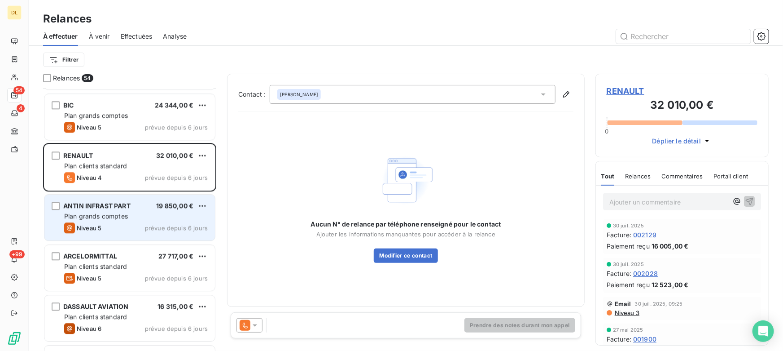
click at [125, 231] on div "Niveau 5 prévue depuis 6 jours" at bounding box center [136, 227] width 144 height 11
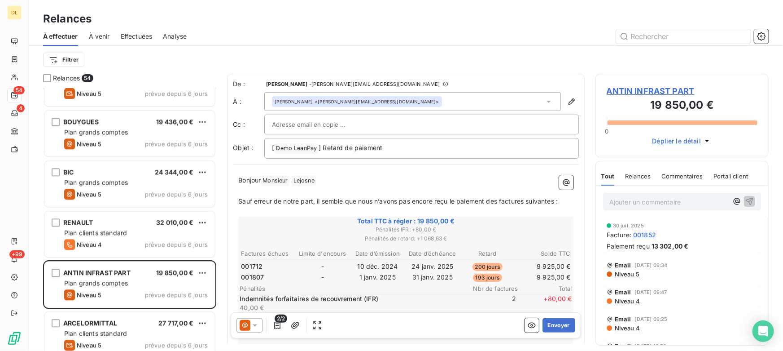
scroll to position [980, 0]
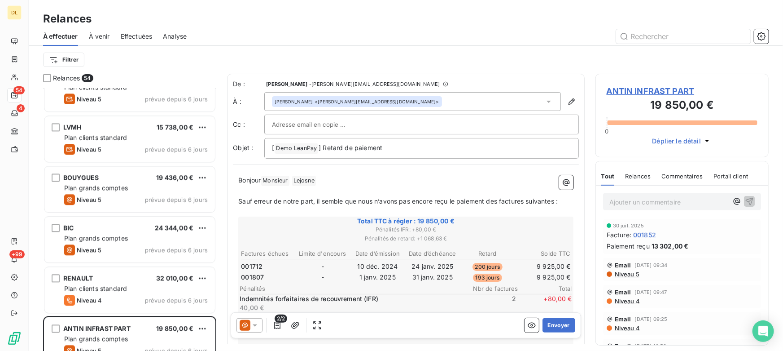
click at [102, 36] on span "À venir" at bounding box center [99, 36] width 21 height 9
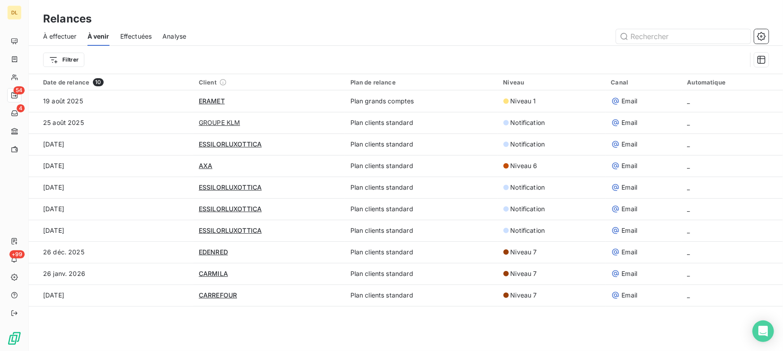
click at [137, 36] on span "Effectuées" at bounding box center [136, 36] width 32 height 9
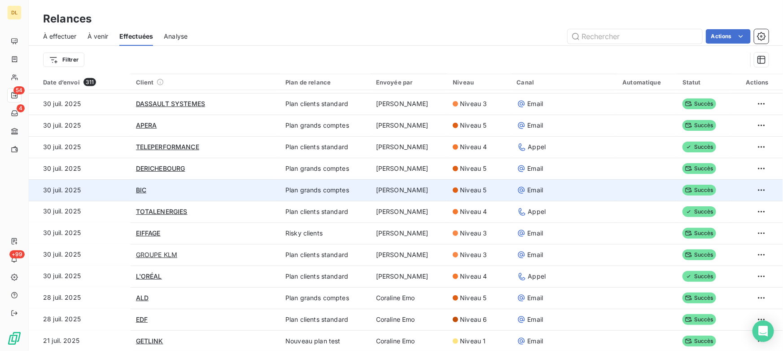
scroll to position [694, 0]
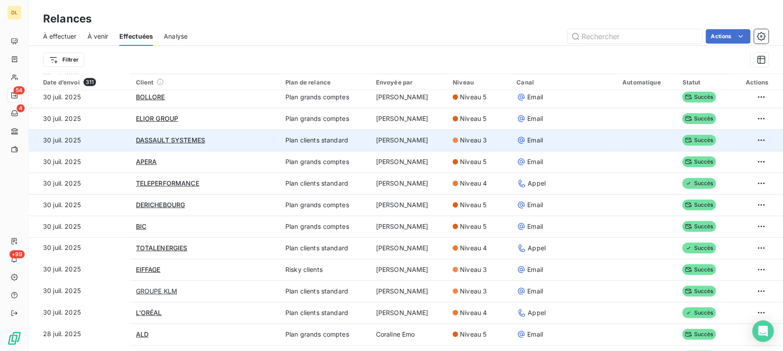
click at [371, 145] on td "[PERSON_NAME]" at bounding box center [409, 140] width 77 height 22
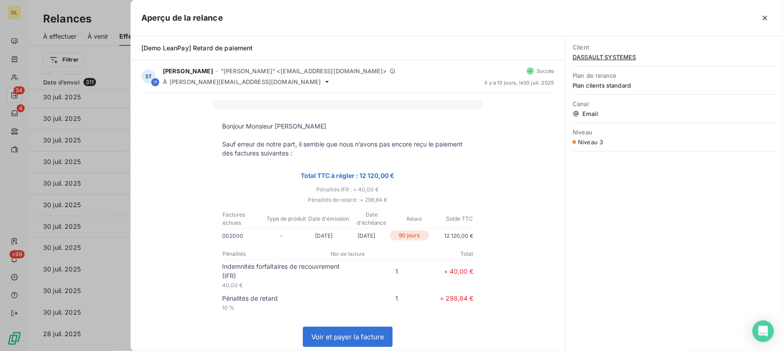
scroll to position [81, 0]
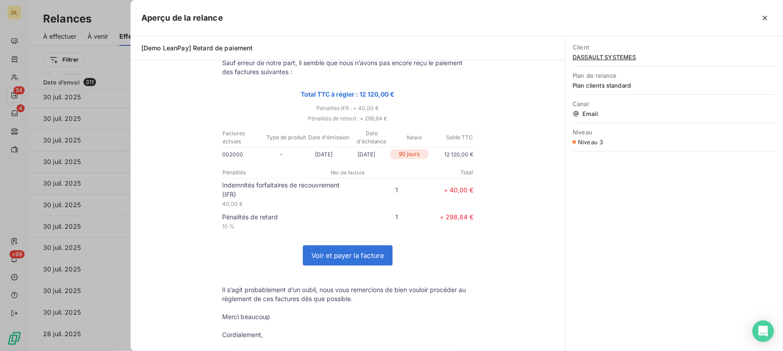
click at [110, 166] on div at bounding box center [391, 175] width 783 height 351
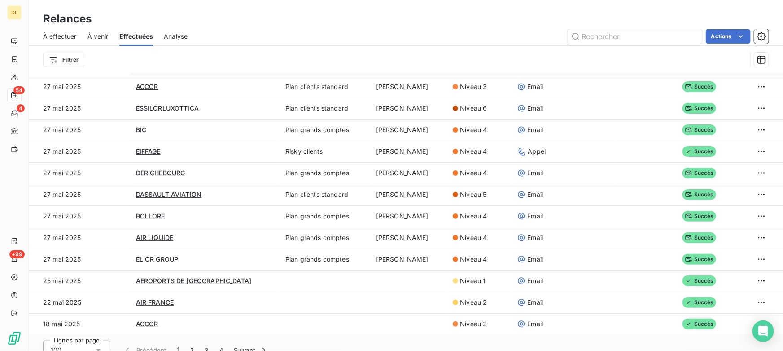
scroll to position [30, 0]
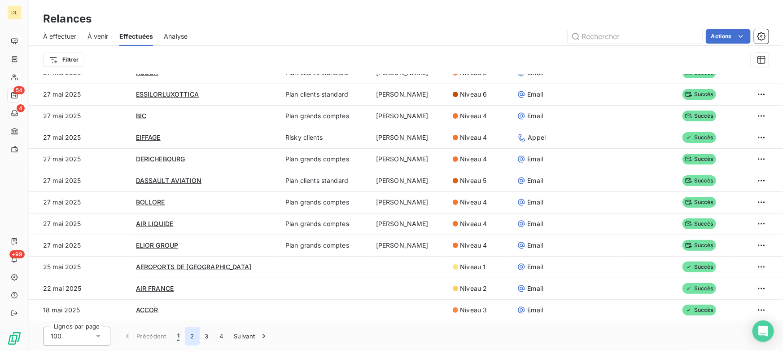
click at [189, 335] on button "2" at bounding box center [192, 335] width 14 height 19
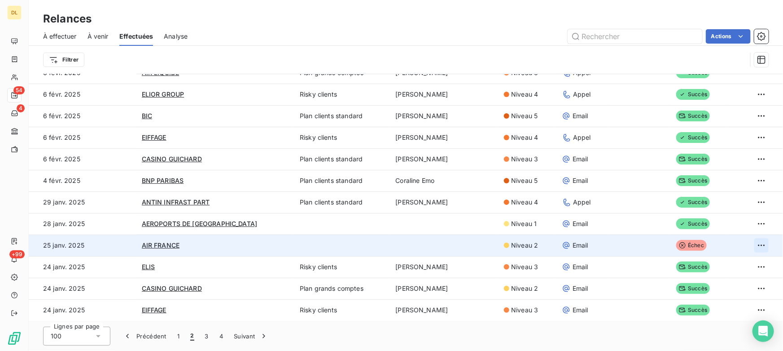
click at [746, 245] on html "DL 54 4 +99 Relances À effectuer À venir Effectuées Analyse Actions Filtrer Dat…" at bounding box center [391, 175] width 783 height 351
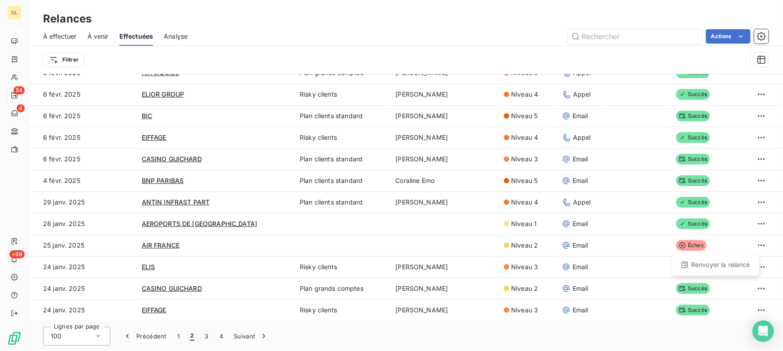
click at [598, 342] on html "DL 54 4 +99 Relances À effectuer À venir Effectuées Analyse Actions Filtrer Dat…" at bounding box center [391, 175] width 783 height 351
click at [203, 334] on button "3" at bounding box center [207, 335] width 14 height 19
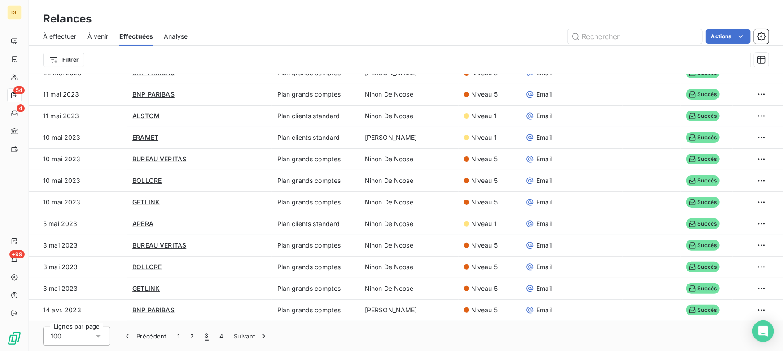
click at [176, 35] on span "Analyse" at bounding box center [176, 36] width 24 height 9
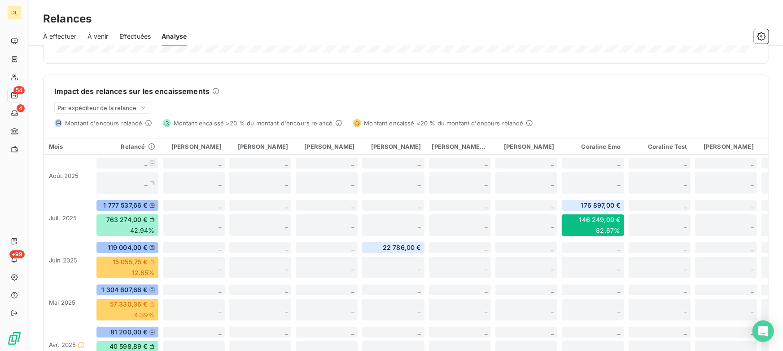
scroll to position [245, 0]
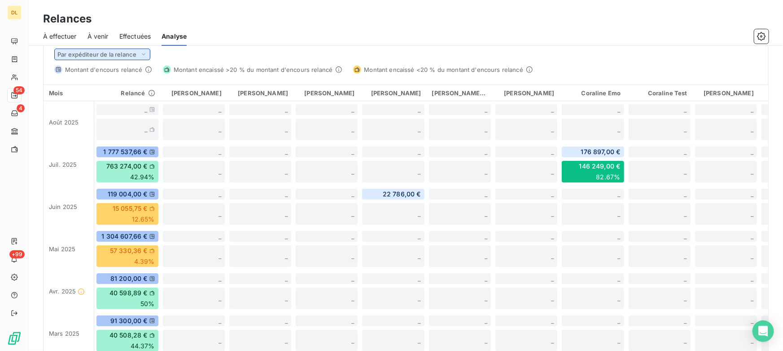
click at [112, 53] on span "Par expéditeur de la relance" at bounding box center [96, 54] width 79 height 7
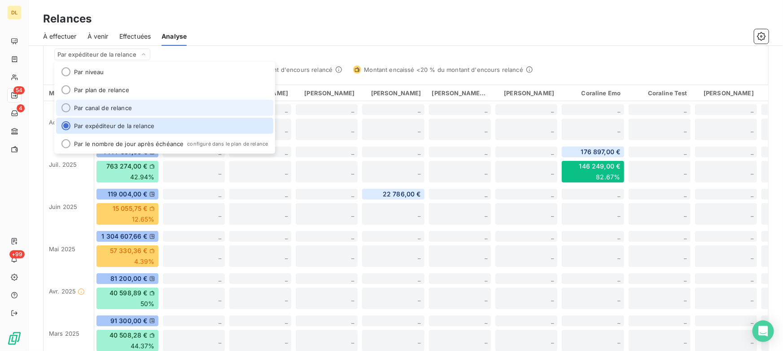
click at [113, 105] on li "Par canal de relance" at bounding box center [164, 108] width 217 height 16
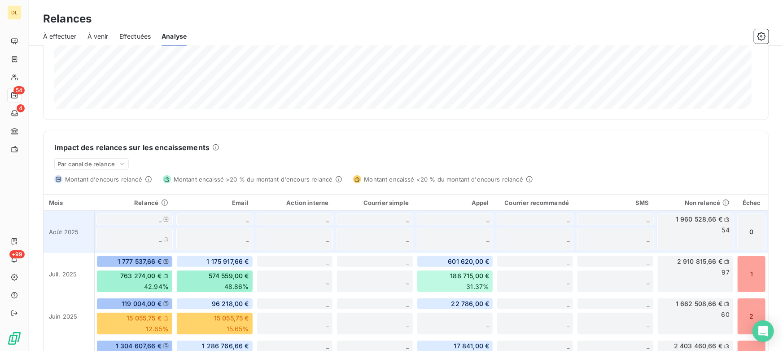
scroll to position [118, 0]
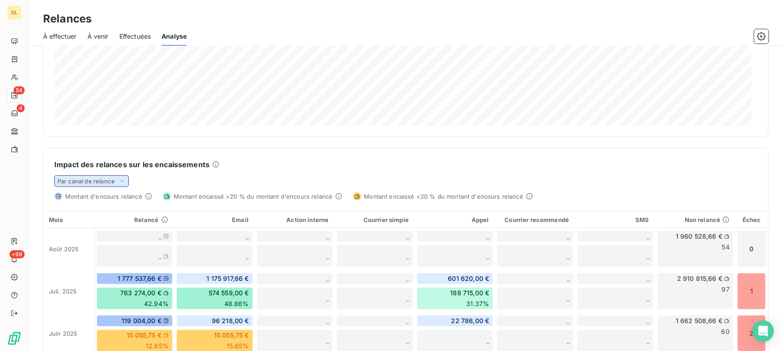
click at [103, 184] on span "Par canal de relance" at bounding box center [85, 180] width 57 height 7
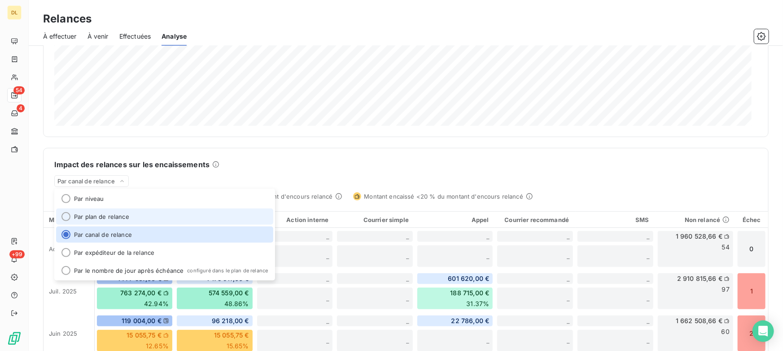
click at [107, 215] on li "Par plan de relance" at bounding box center [164, 216] width 217 height 16
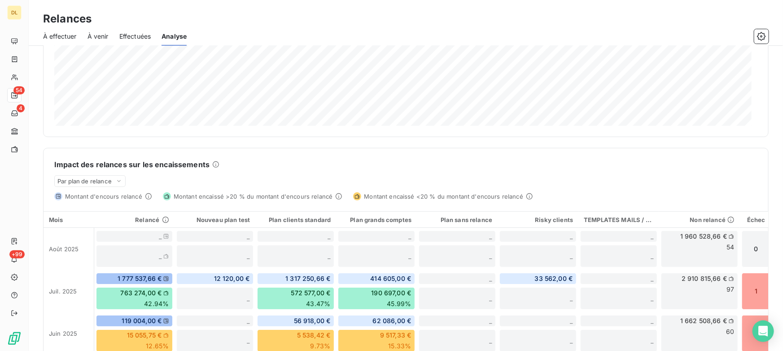
drag, startPoint x: 206, startPoint y: 164, endPoint x: 202, endPoint y: 167, distance: 5.1
click at [206, 165] on h6 "Impact des relances sur les encaissements" at bounding box center [131, 164] width 155 height 11
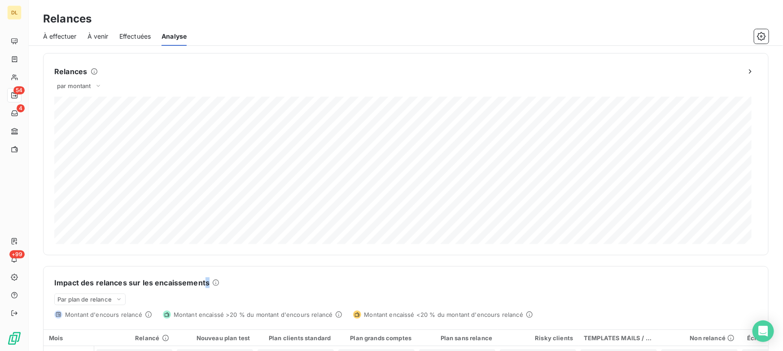
scroll to position [163, 0]
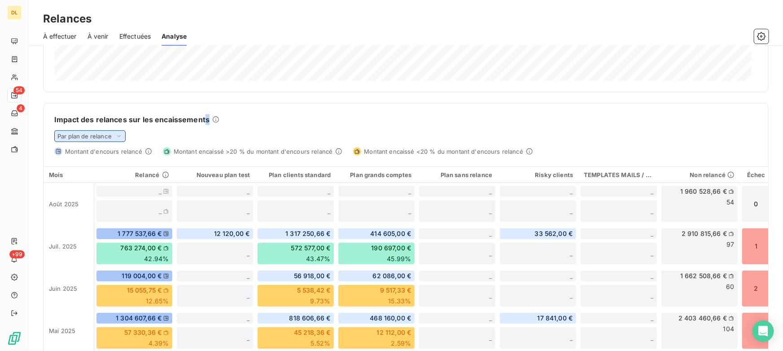
click at [92, 137] on span "Par plan de relance" at bounding box center [84, 135] width 54 height 7
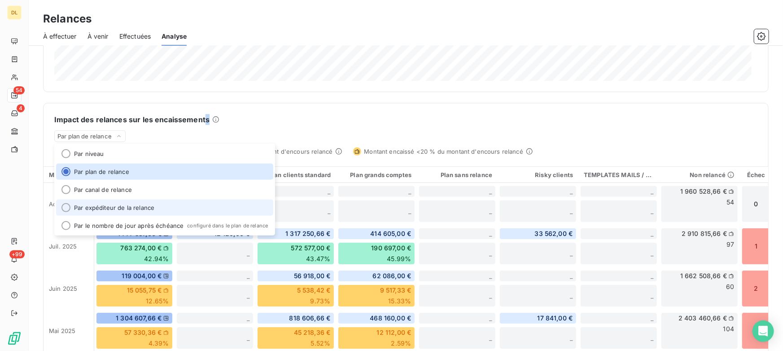
click at [114, 206] on li "Par expéditeur de la relance" at bounding box center [164, 207] width 217 height 16
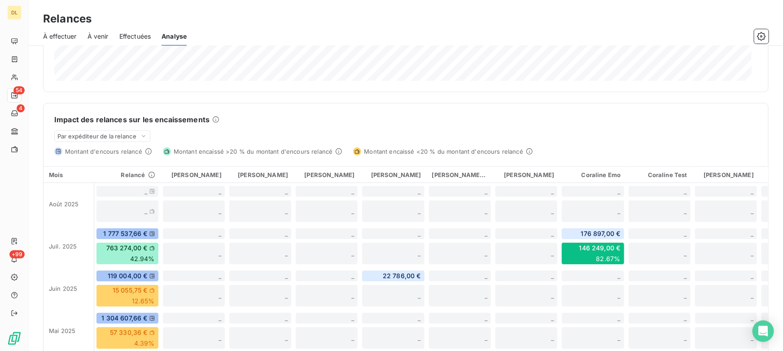
click at [299, 119] on div "Impact des relances sur les encaissements" at bounding box center [405, 119] width 703 height 11
click at [130, 138] on span "Par expéditeur de la relance" at bounding box center [96, 135] width 79 height 7
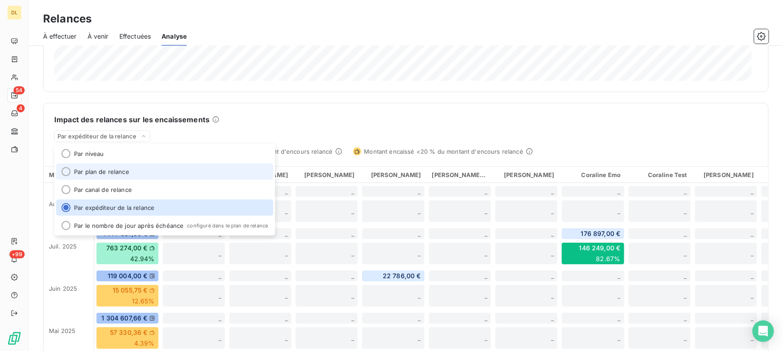
click at [98, 170] on li "Par plan de relance" at bounding box center [164, 171] width 217 height 16
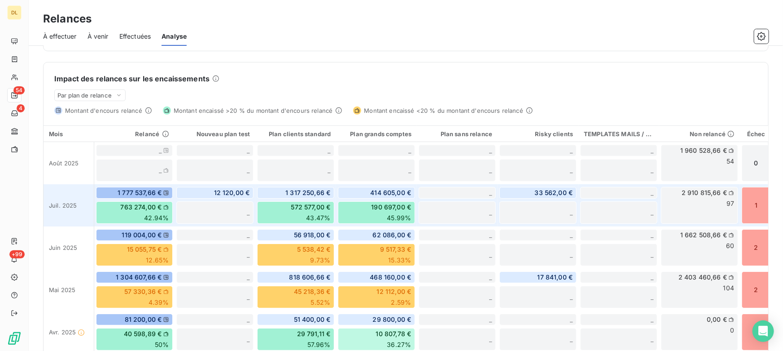
scroll to position [245, 0]
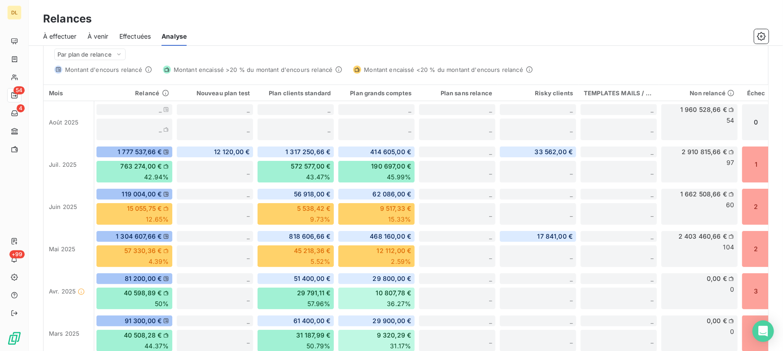
click at [68, 35] on span "À effectuer" at bounding box center [60, 36] width 34 height 9
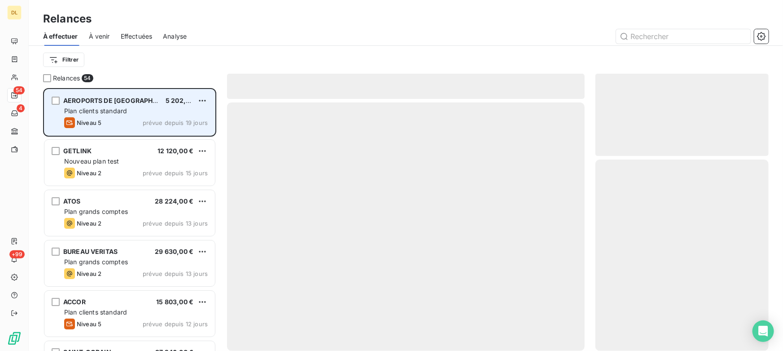
scroll to position [256, 167]
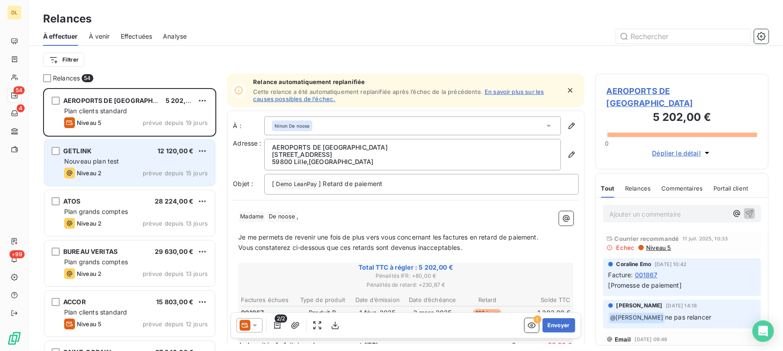
click at [121, 165] on div "Nouveau plan test" at bounding box center [136, 161] width 144 height 9
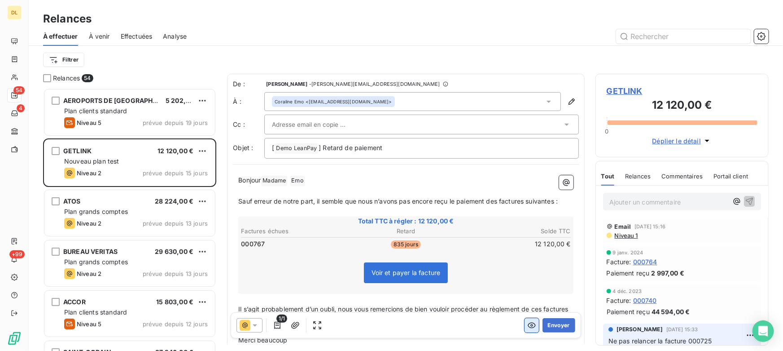
click at [528, 323] on icon "button" at bounding box center [532, 325] width 8 height 6
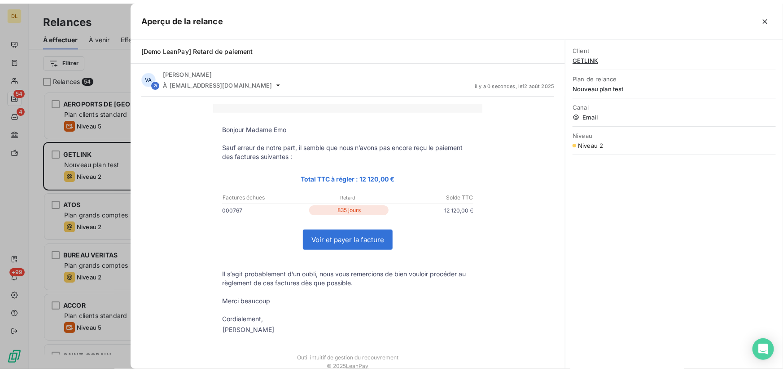
scroll to position [256, 167]
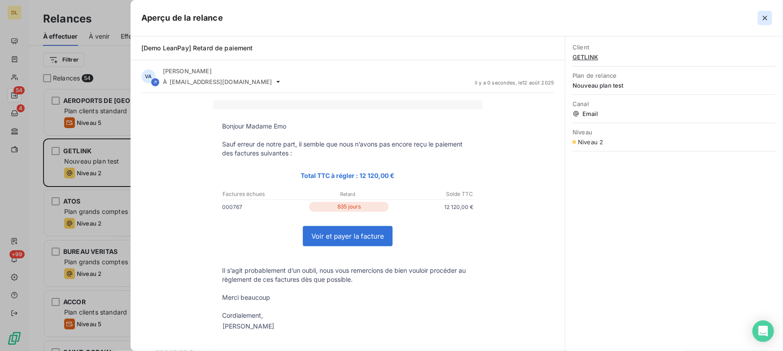
click at [764, 20] on icon "button" at bounding box center [765, 17] width 9 height 9
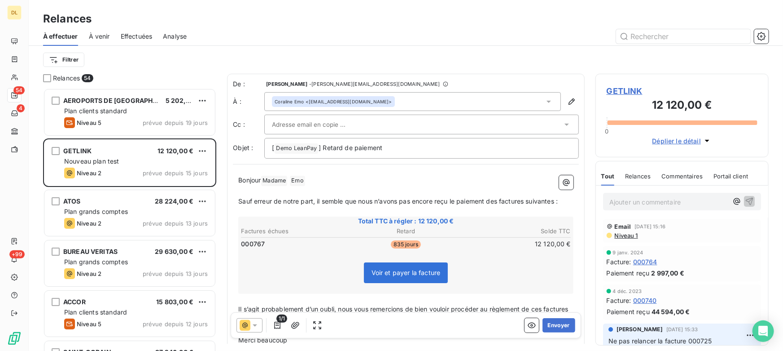
click at [615, 92] on span "GETLINK" at bounding box center [682, 91] width 151 height 12
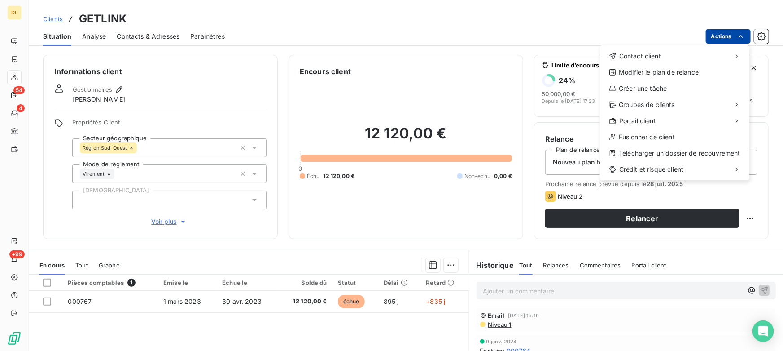
click at [723, 36] on html "DL 54 4 +99 Clients GETLINK Situation Analyse Contacts & Adresses Paramètres Ac…" at bounding box center [391, 175] width 783 height 351
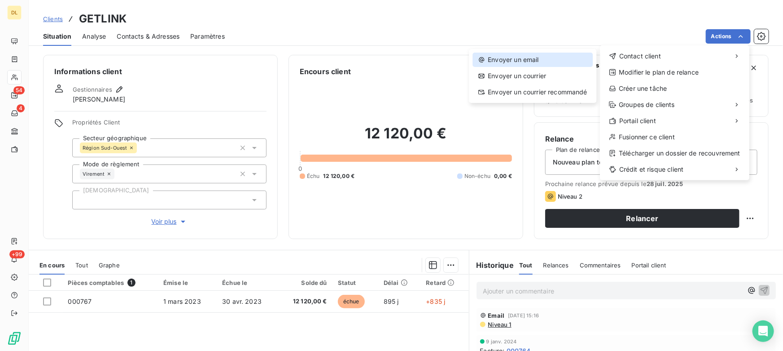
click at [546, 62] on div "Envoyer un email" at bounding box center [533, 60] width 120 height 14
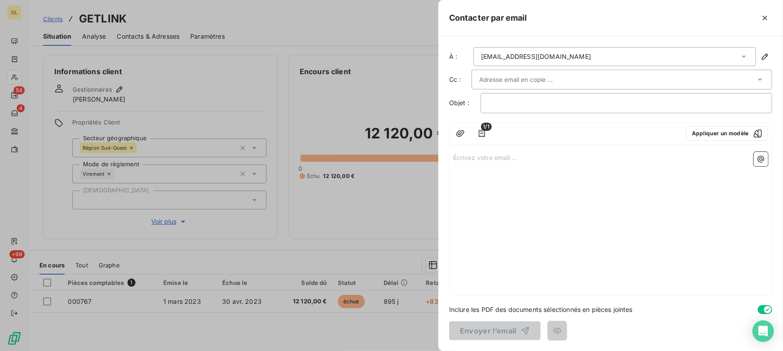
click at [532, 212] on div "Écrivez votre email ... ﻿" at bounding box center [611, 221] width 322 height 147
click at [768, 18] on icon "button" at bounding box center [765, 17] width 9 height 9
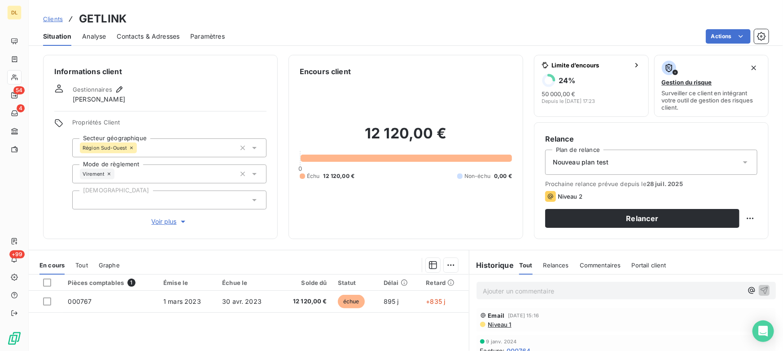
click at [314, 36] on div "Actions" at bounding box center [502, 36] width 533 height 14
click at [220, 56] on div "Informations client Gestionnaires [PERSON_NAME] Propriétés Client Secteur géogr…" at bounding box center [160, 147] width 235 height 184
click at [207, 45] on div "Situation Analyse Contacts & Adresses Paramètres Actions" at bounding box center [406, 36] width 755 height 19
